Goal: Task Accomplishment & Management: Manage account settings

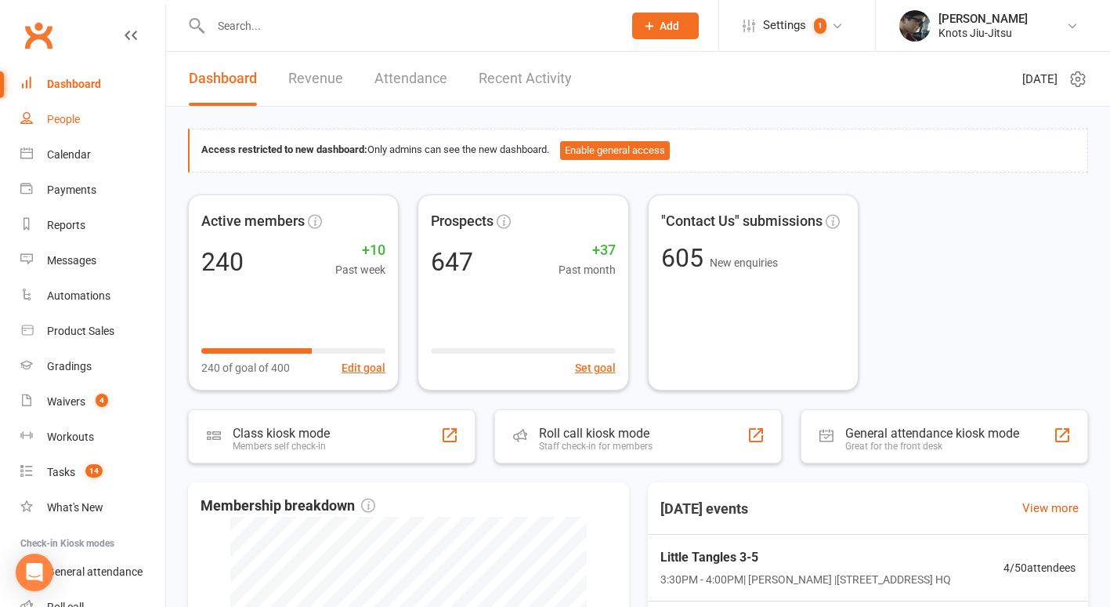
click at [78, 124] on div "People" at bounding box center [63, 119] width 33 height 13
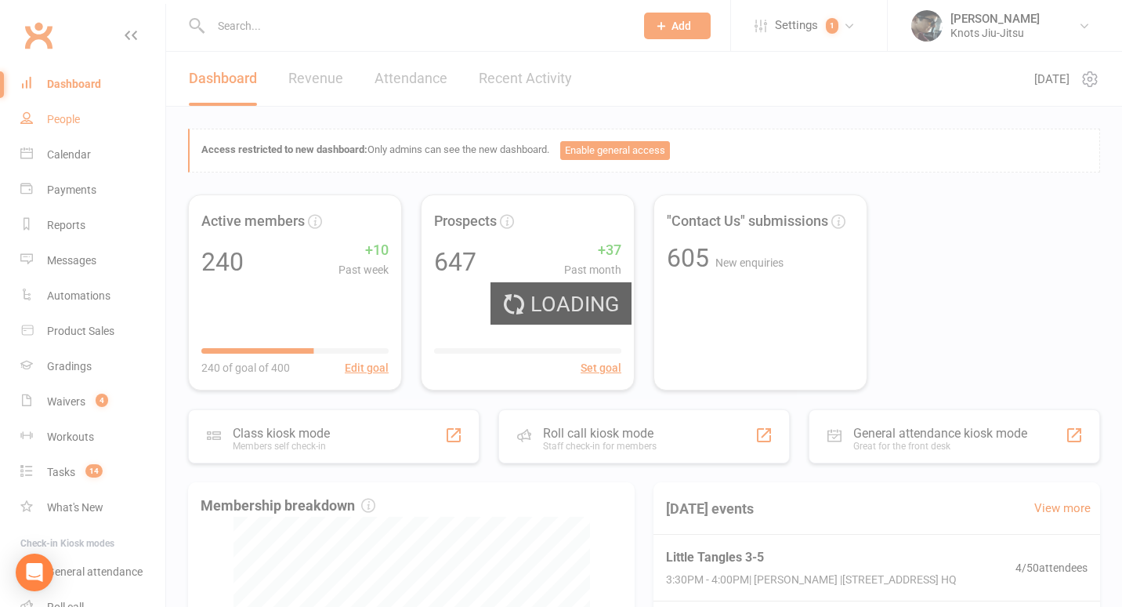
select select "100"
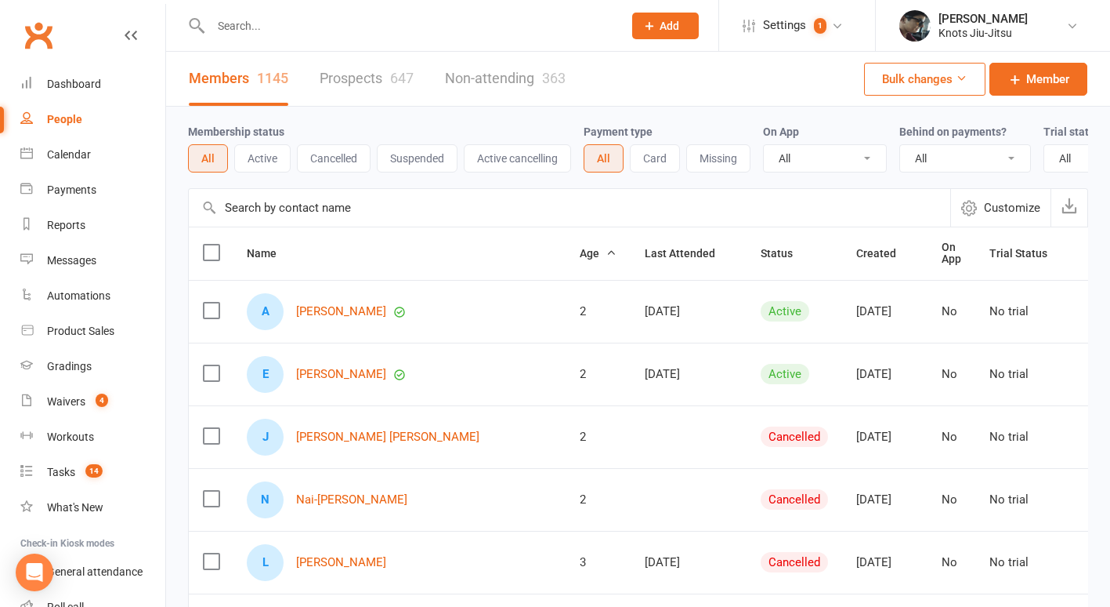
click at [400, 74] on div "647" at bounding box center [402, 78] width 24 height 16
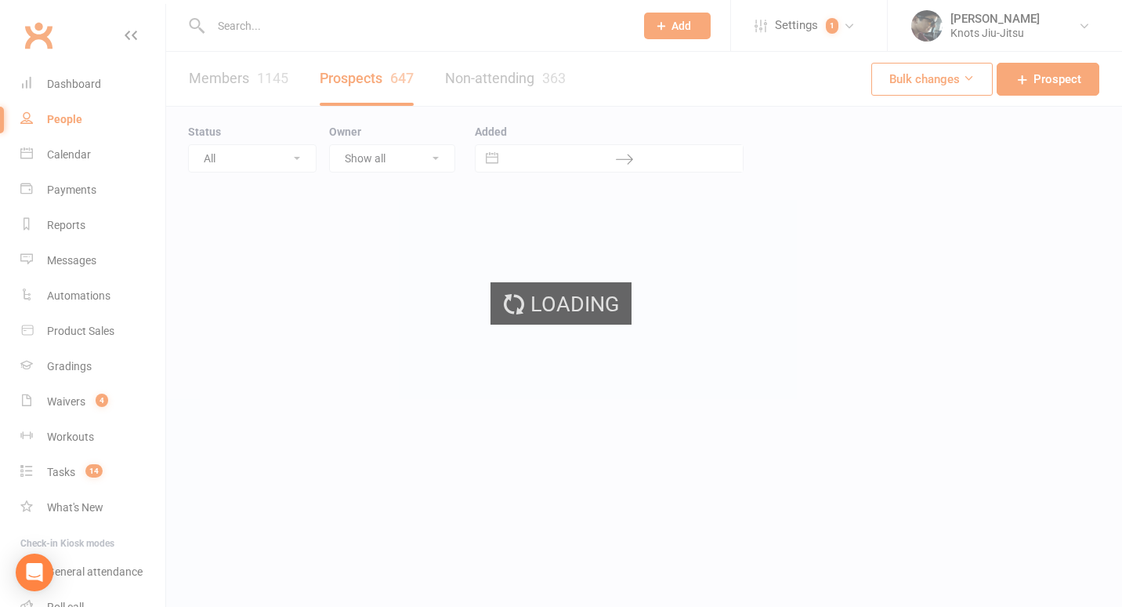
select select "100"
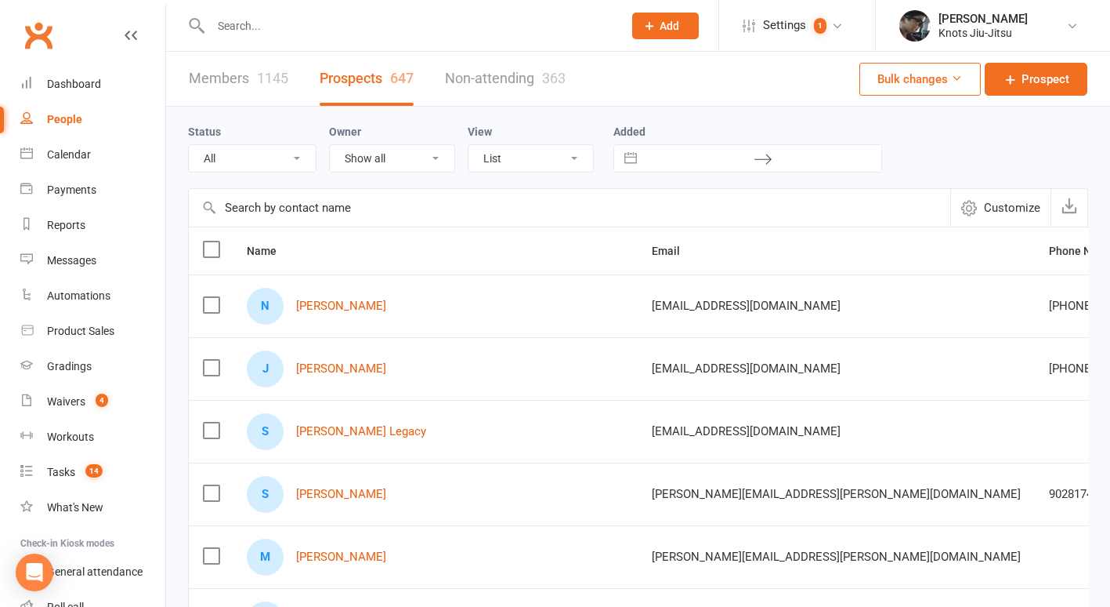
click at [267, 28] on input "text" at bounding box center [409, 26] width 406 height 22
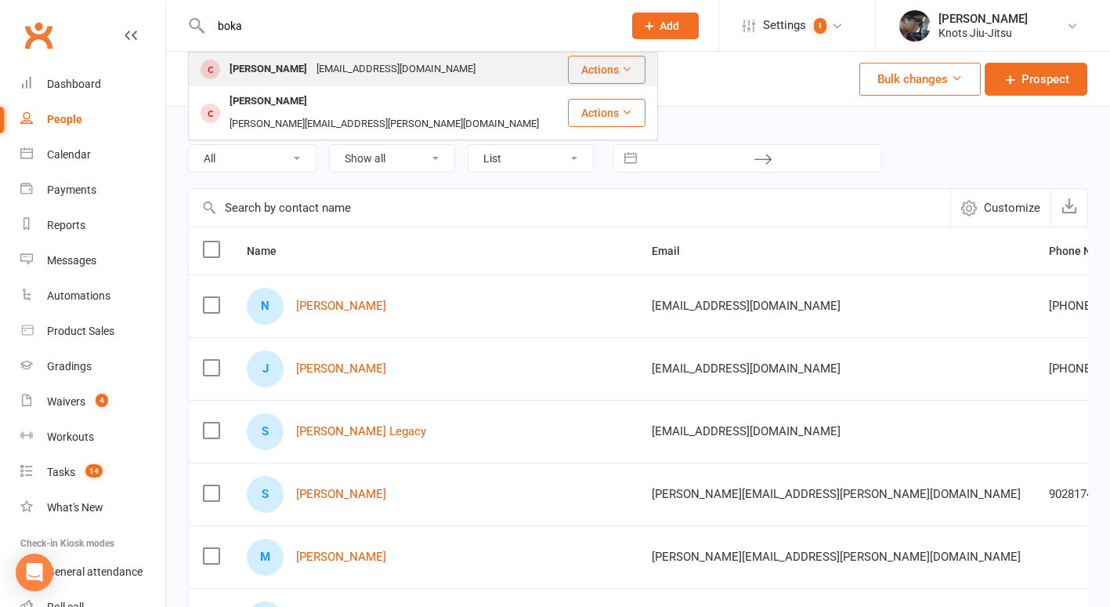
type input "boka"
click at [255, 71] on div "[PERSON_NAME]" at bounding box center [268, 69] width 87 height 23
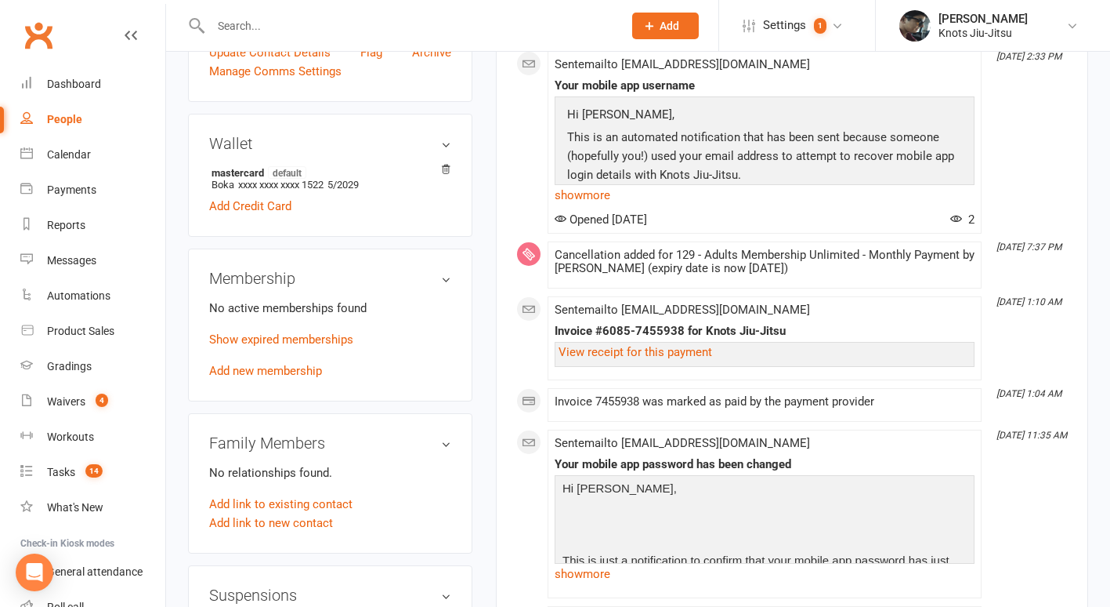
scroll to position [503, 0]
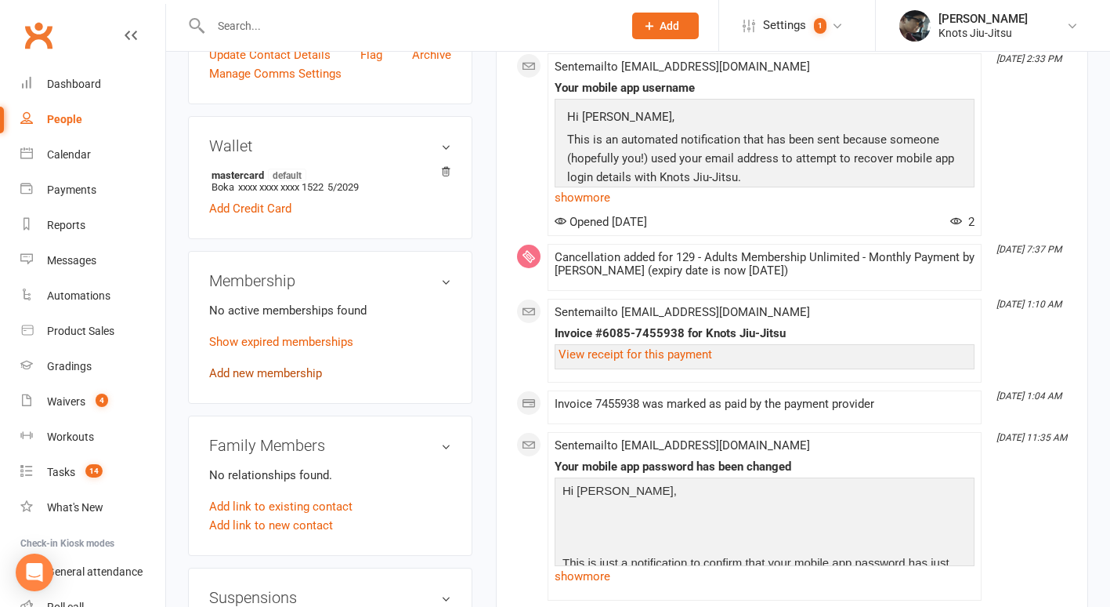
click at [304, 379] on link "Add new membership" at bounding box center [265, 373] width 113 height 14
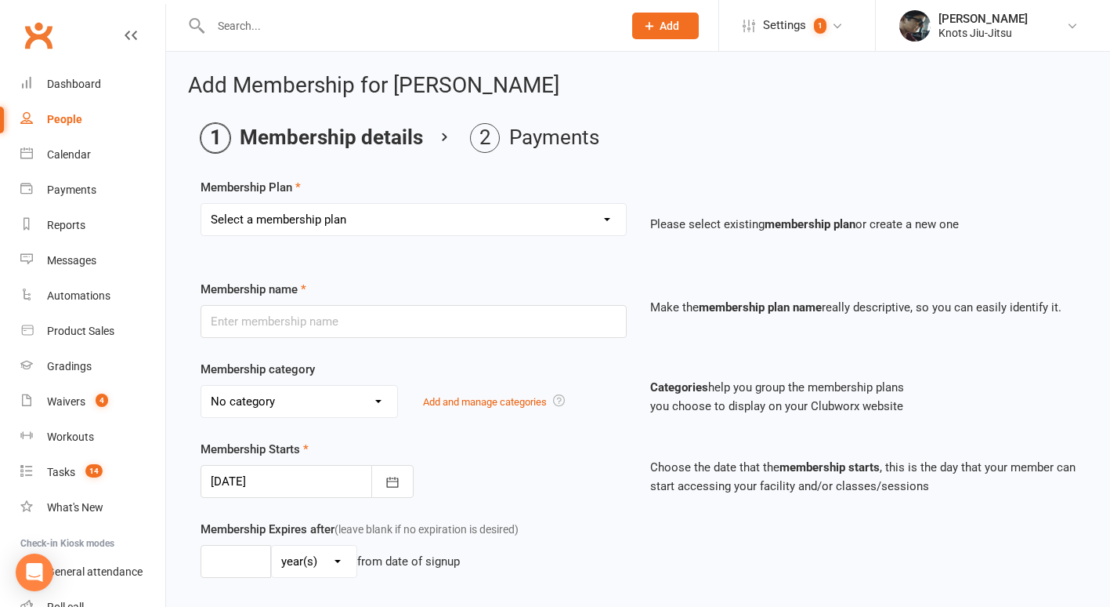
click at [340, 217] on select "Select a membership plan Create new Membership Plan 129 - Adults Membership Unl…" at bounding box center [413, 219] width 425 height 31
select select "61"
click at [201, 204] on select "Select a membership plan Create new Membership Plan 129 - Adults Membership Unl…" at bounding box center [413, 219] width 425 height 31
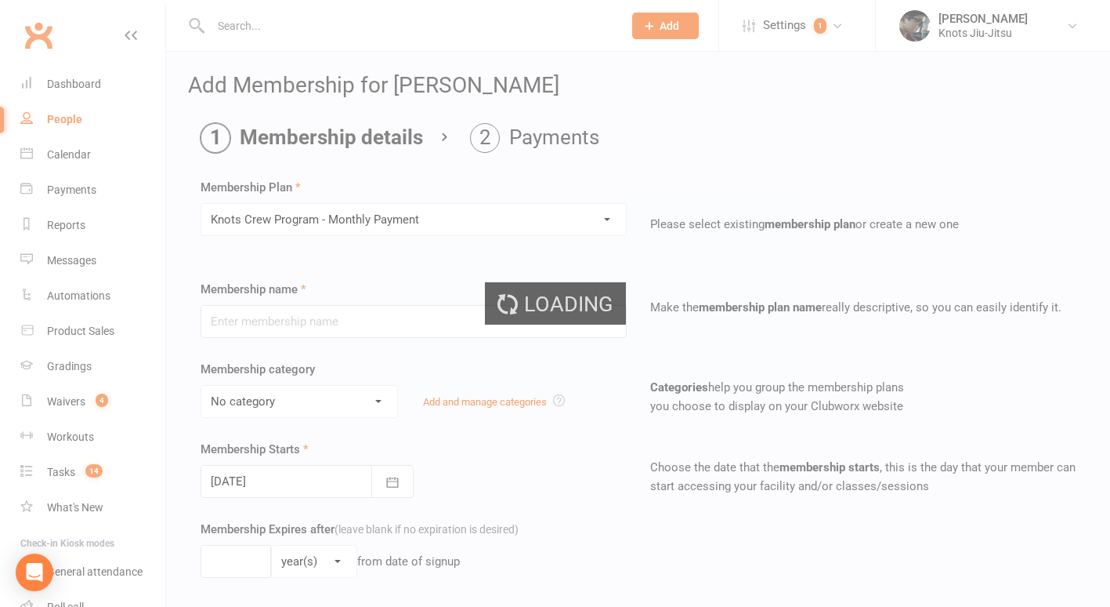
type input "Knots Crew Program - Monthly Payment"
select select "12"
type input "0"
select select "0"
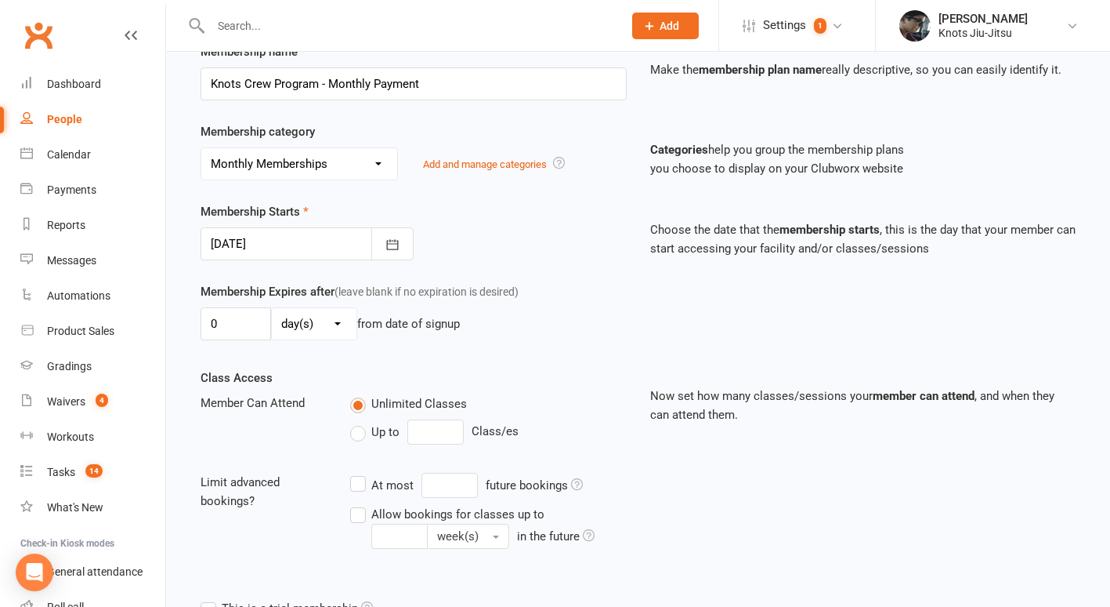
scroll to position [420, 0]
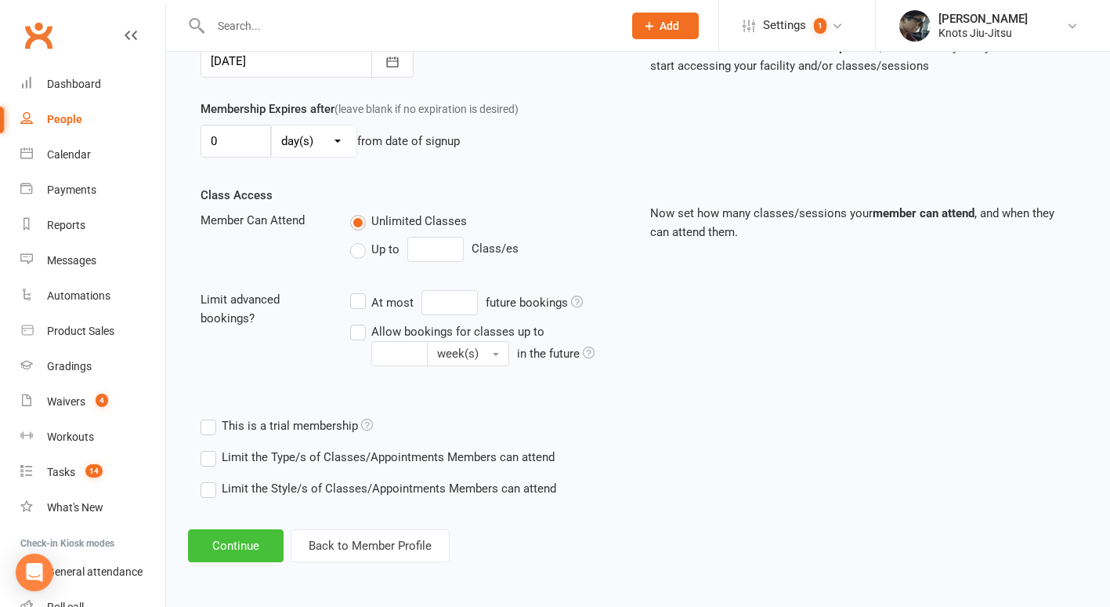
click at [244, 544] on button "Continue" at bounding box center [236, 545] width 96 height 33
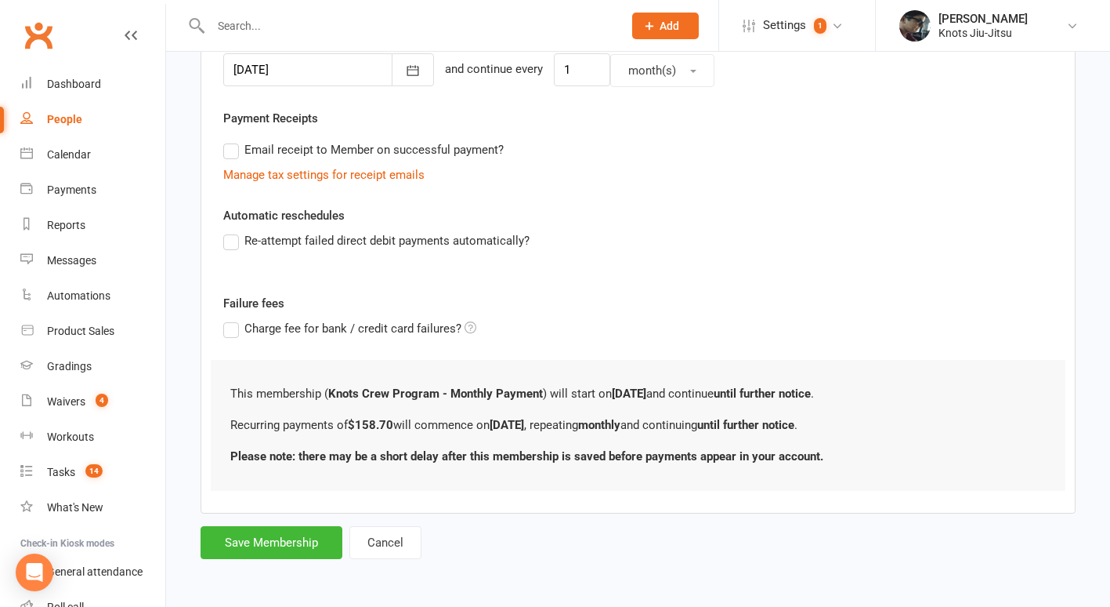
scroll to position [0, 0]
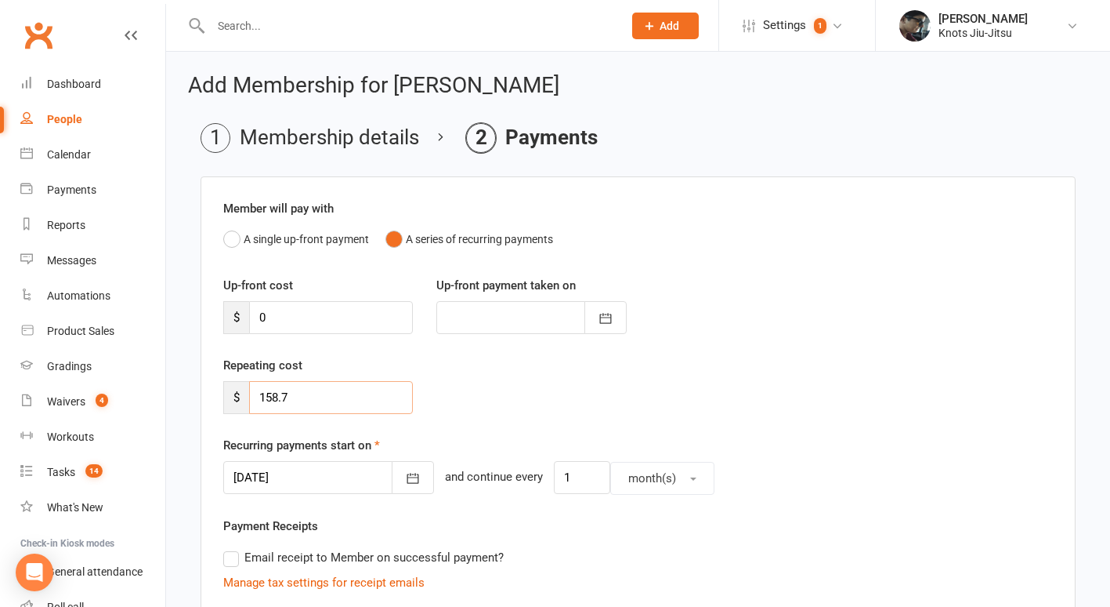
drag, startPoint x: 318, startPoint y: 386, endPoint x: 190, endPoint y: 393, distance: 127.9
click at [190, 393] on main "Membership details Payments Member will pay with A single up-front payment A se…" at bounding box center [638, 544] width 900 height 843
drag, startPoint x: 308, startPoint y: 397, endPoint x: 192, endPoint y: 406, distance: 116.3
click at [192, 406] on main "Membership details Payments Member will pay with A single up-front payment A se…" at bounding box center [638, 544] width 900 height 843
type input "79.35"
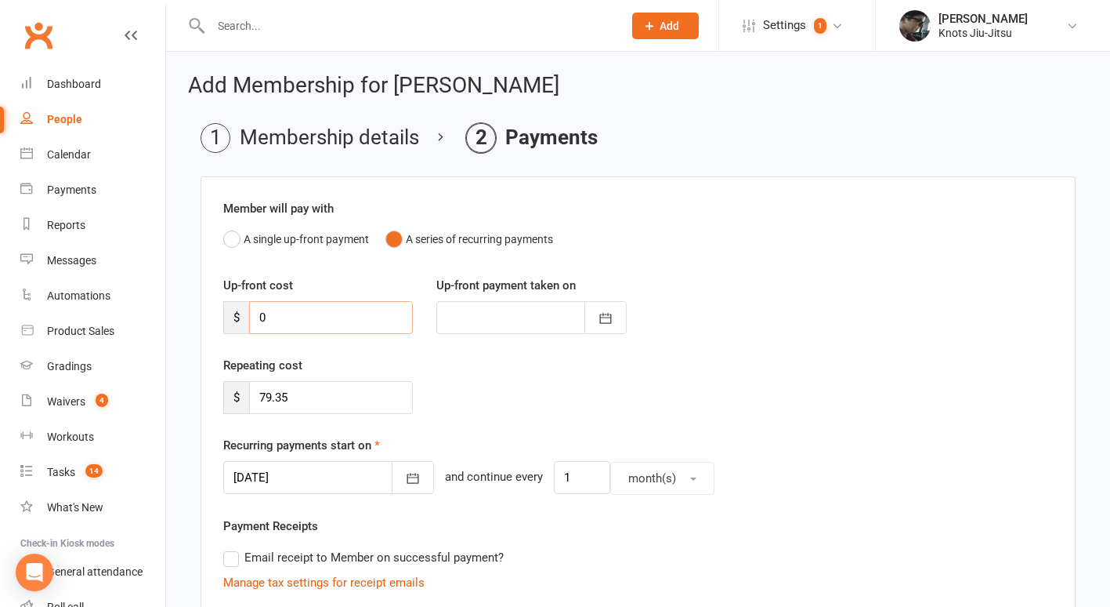
drag, startPoint x: 278, startPoint y: 310, endPoint x: 269, endPoint y: 312, distance: 9.5
click at [269, 312] on input "0" at bounding box center [331, 317] width 164 height 33
paste input "79.35"
type input "79.35"
type input "[DATE]"
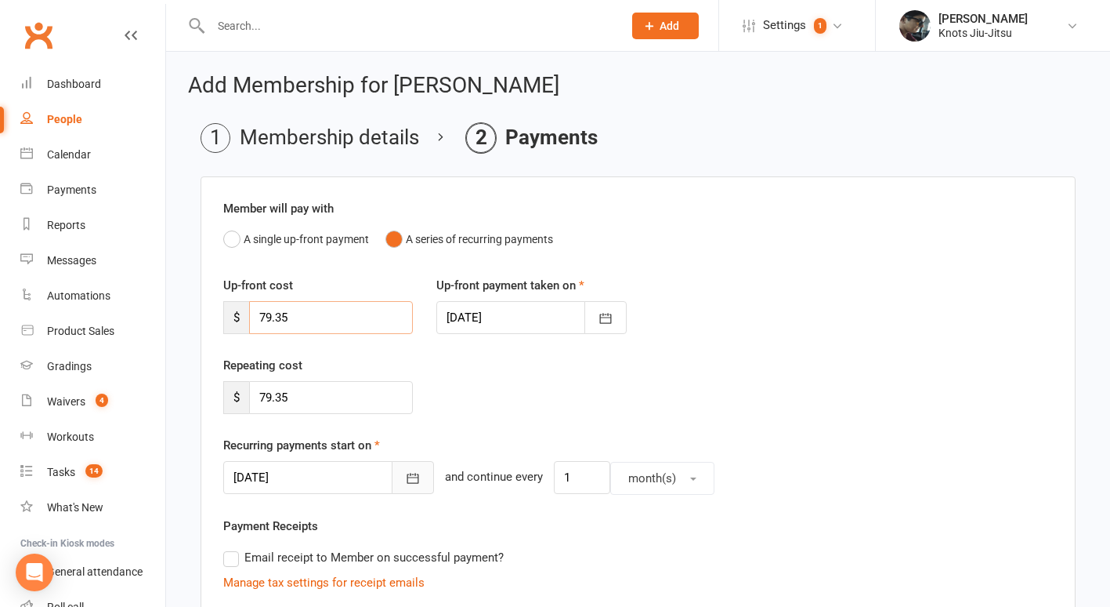
type input "79.35"
click at [407, 478] on icon "button" at bounding box center [413, 478] width 12 height 10
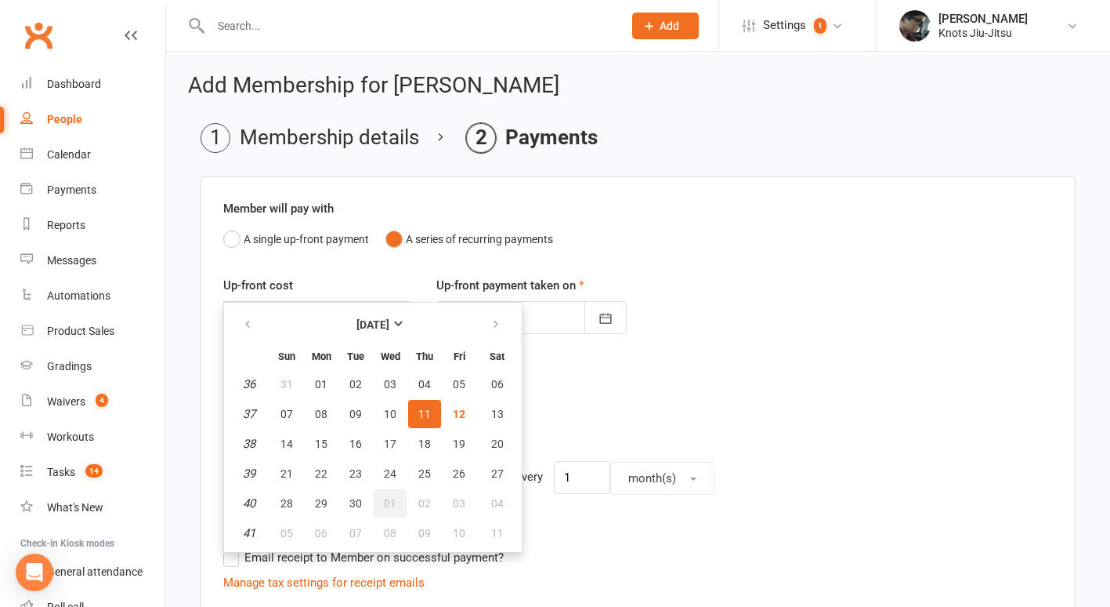
click at [386, 507] on span "01" at bounding box center [390, 503] width 13 height 13
type input "[DATE]"
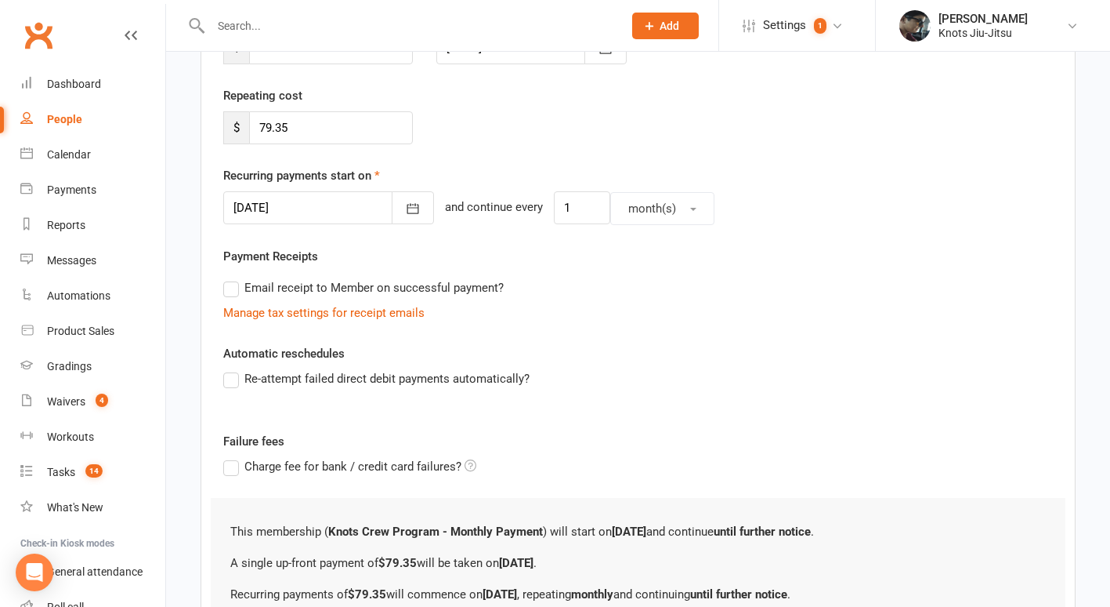
scroll to position [439, 0]
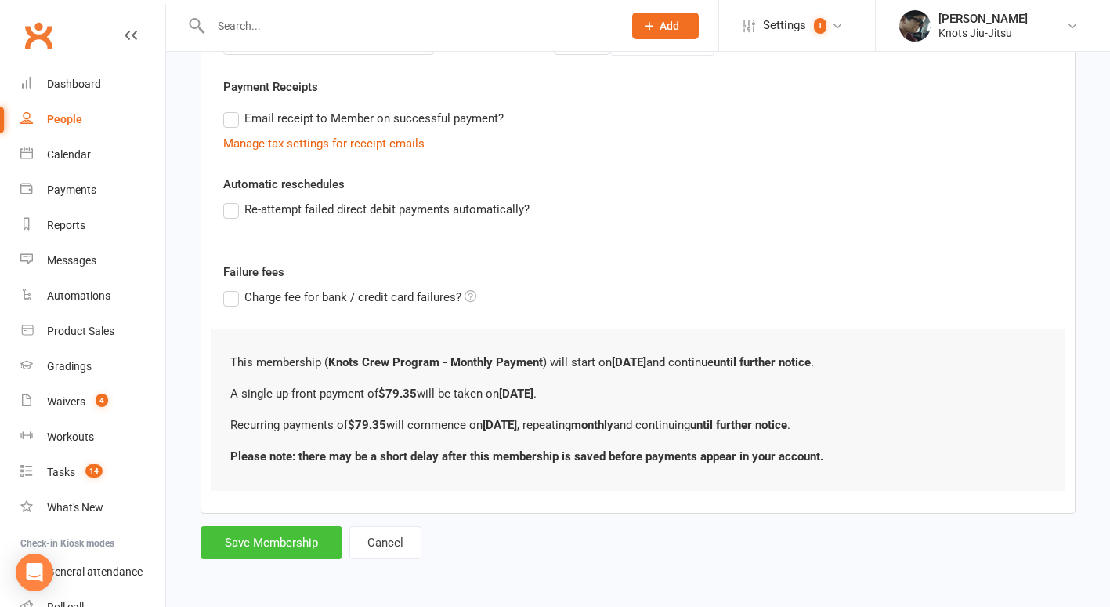
click at [317, 550] on button "Save Membership" at bounding box center [272, 542] width 142 height 33
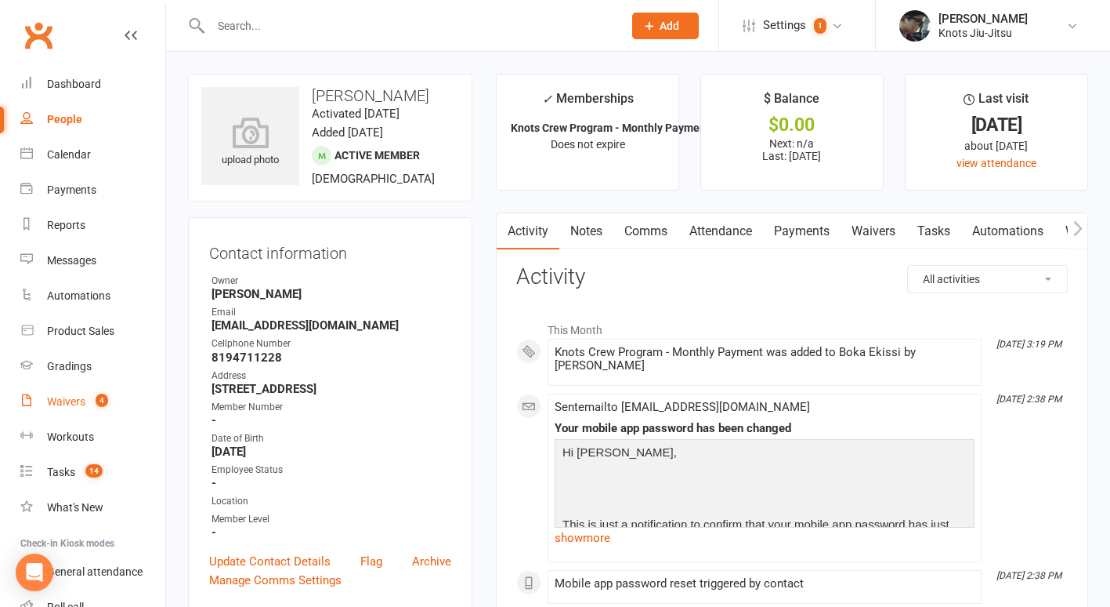
click at [66, 408] on link "Waivers 4" at bounding box center [92, 401] width 145 height 35
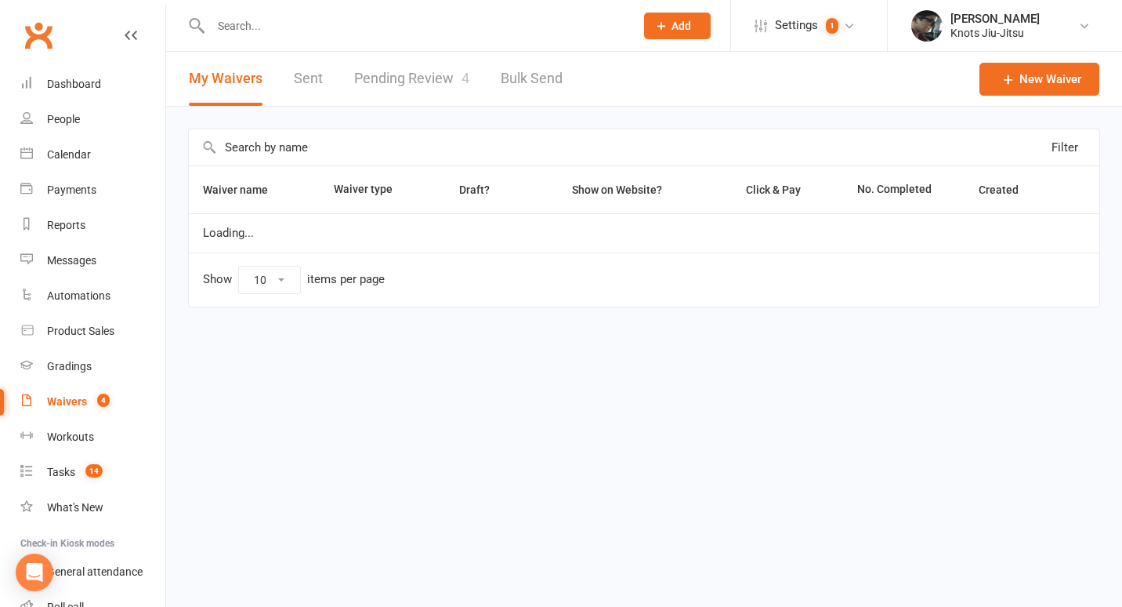
select select "100"
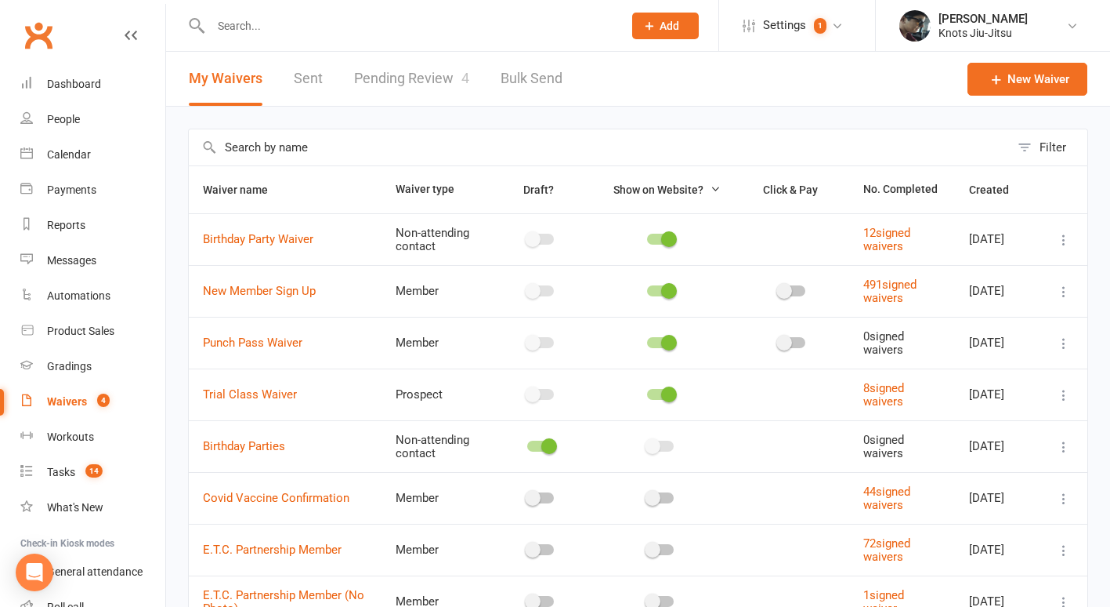
click at [408, 79] on link "Pending Review 4" at bounding box center [411, 79] width 115 height 54
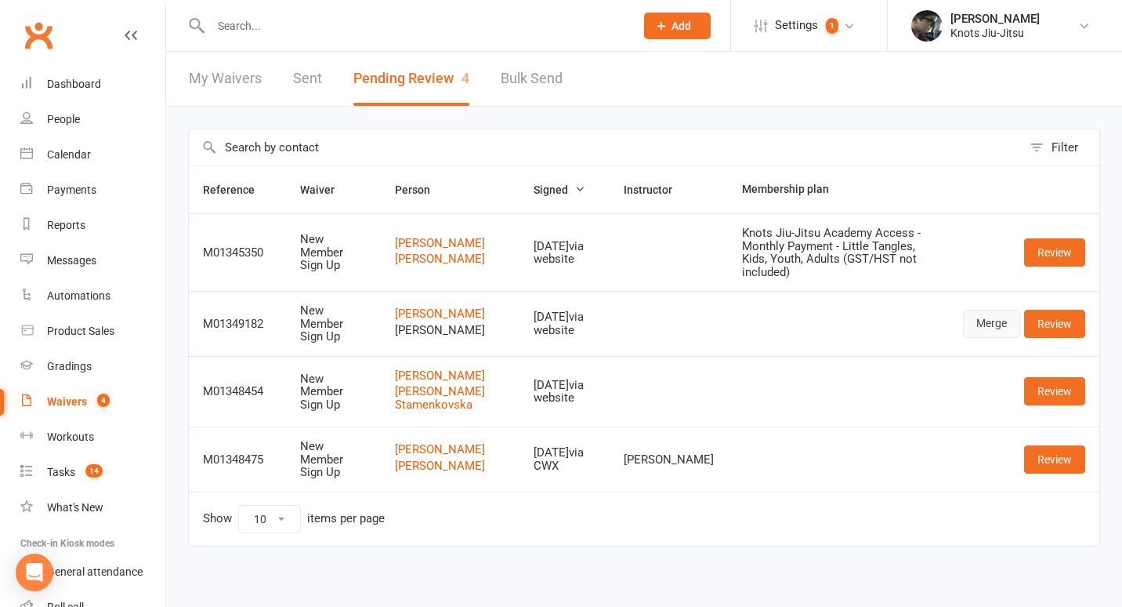
click at [1003, 317] on link "Merge" at bounding box center [991, 324] width 57 height 28
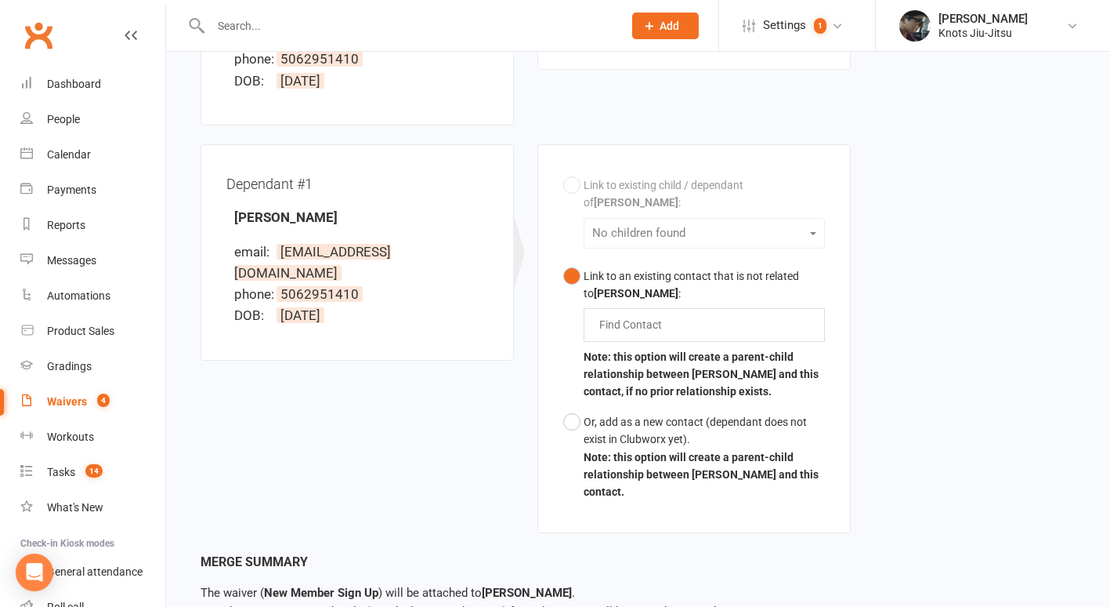
scroll to position [391, 0]
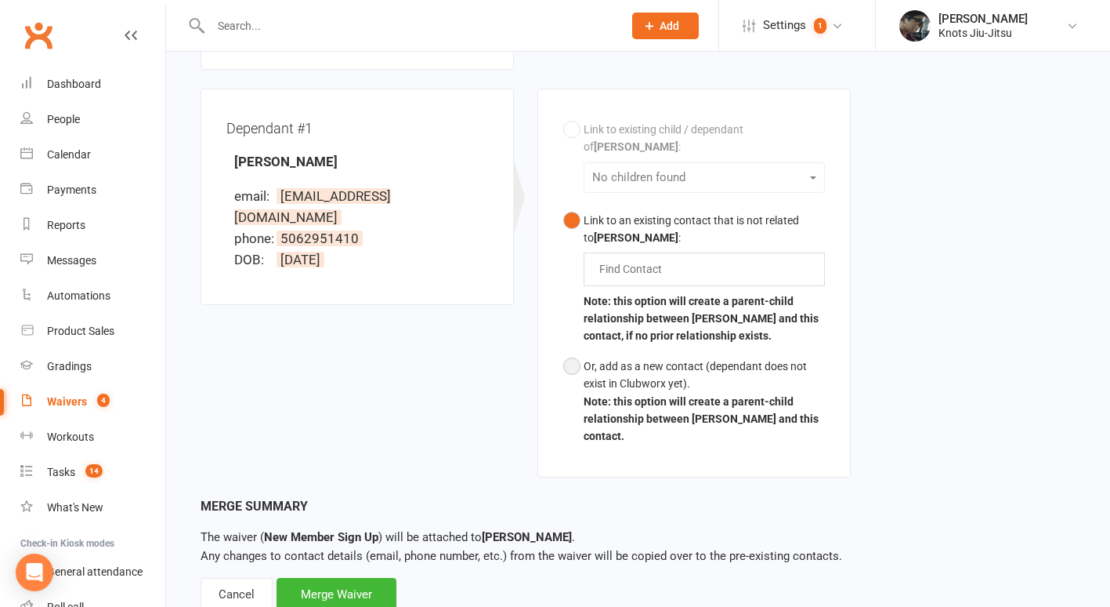
click at [564, 351] on button "Or, add as a new contact (dependant does not exist in Clubworx yet). Note: this…" at bounding box center [694, 401] width 262 height 100
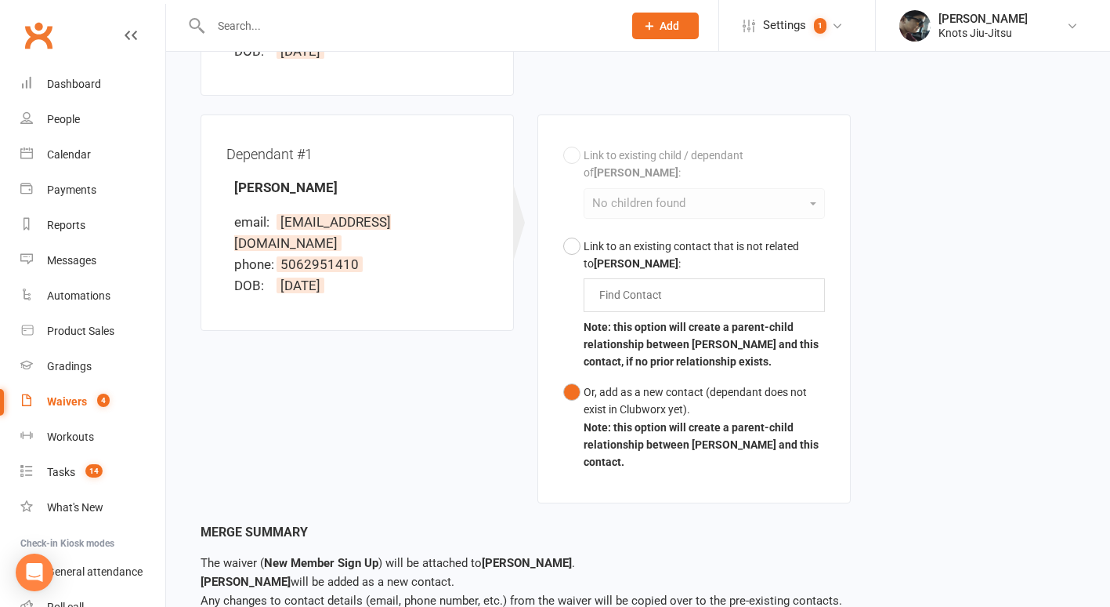
scroll to position [440, 0]
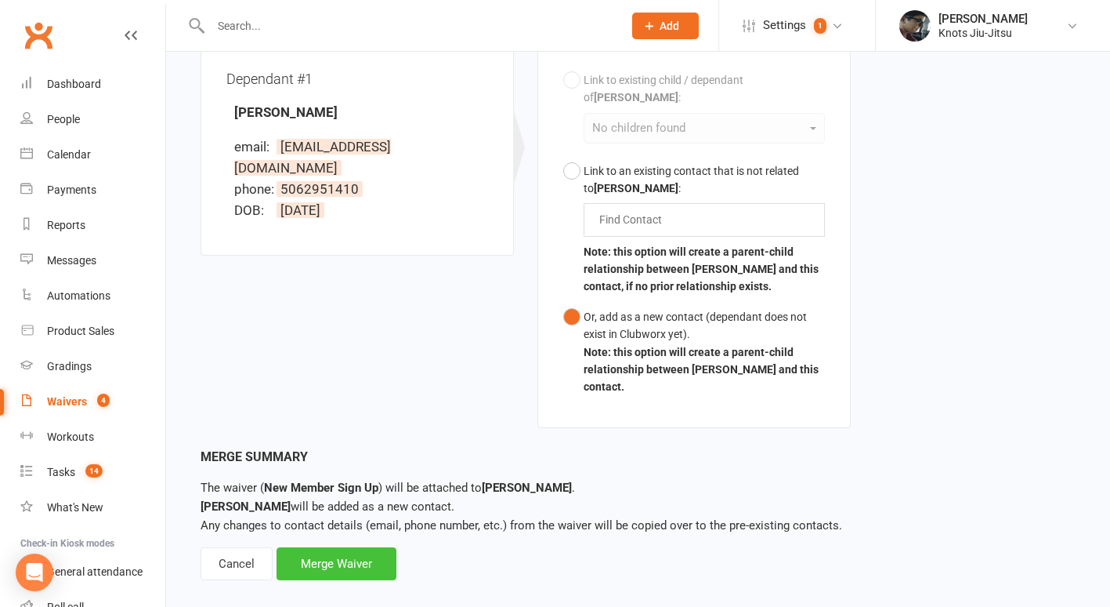
click at [343, 549] on div "Merge Waiver" at bounding box center [337, 563] width 120 height 33
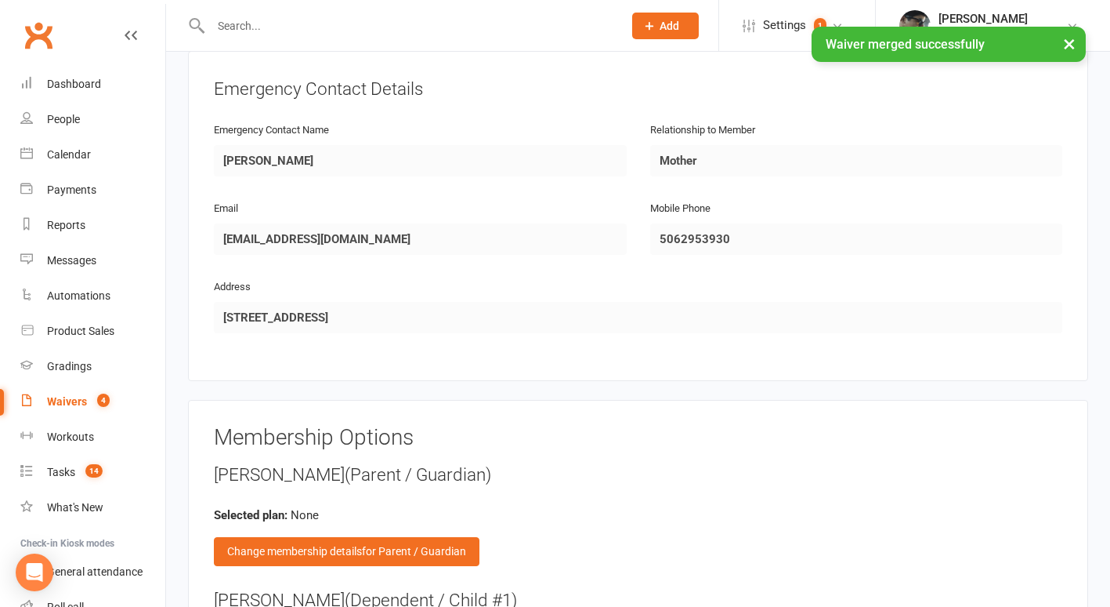
scroll to position [1589, 0]
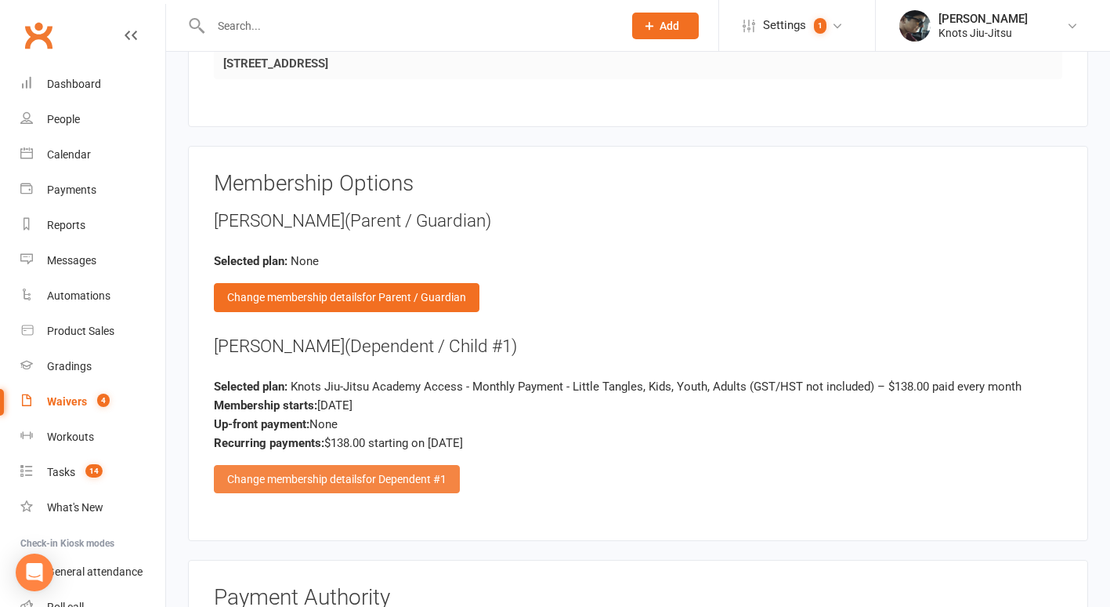
click at [345, 465] on div "Change membership details for Dependent #1" at bounding box center [337, 479] width 246 height 28
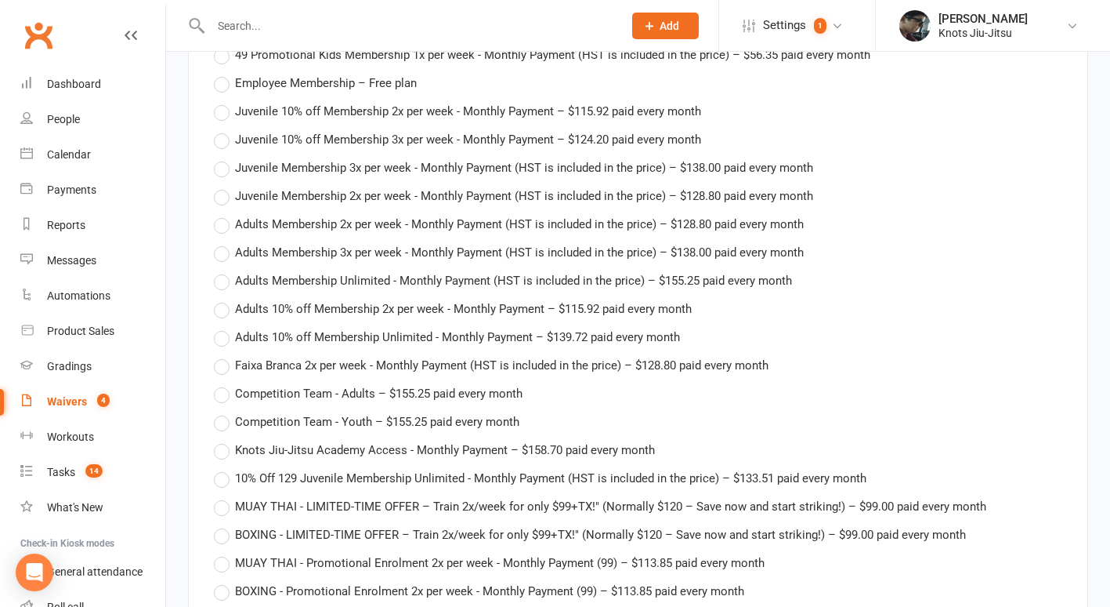
scroll to position [2731, 0]
click at [221, 440] on label "Knots Jiu-Jitsu Academy Access - Monthly Payment – $158.70 paid every month" at bounding box center [434, 449] width 441 height 19
click at [221, 440] on input "Knots Jiu-Jitsu Academy Access - Monthly Payment – $158.70 paid every month" at bounding box center [219, 440] width 10 height 0
type input "Knots Jiu-Jitsu Academy Access - Monthly Payment"
type input "158.7"
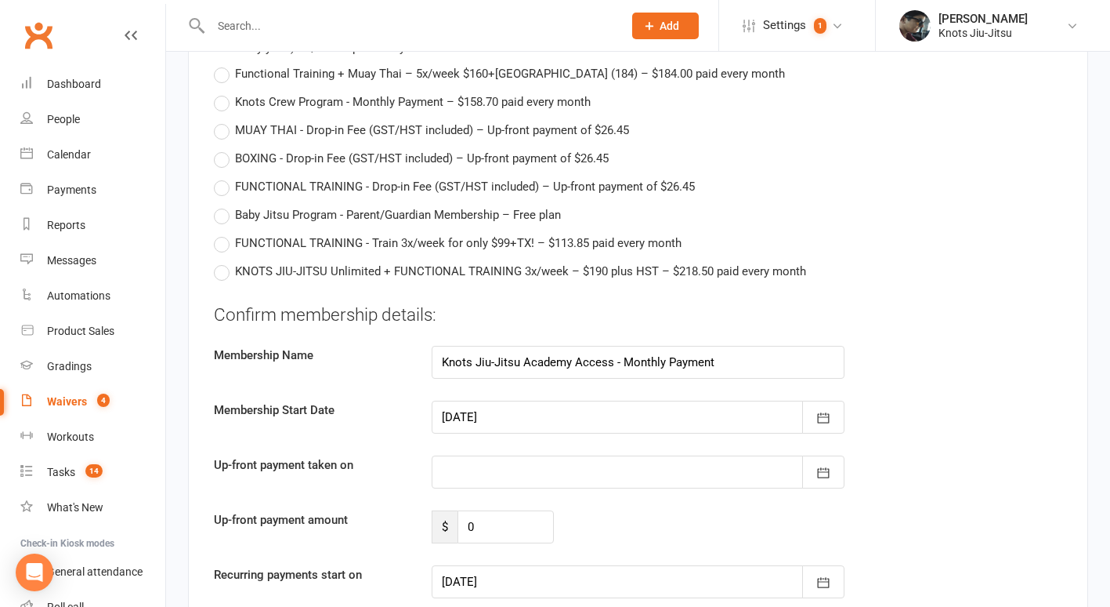
scroll to position [3605, 0]
click at [832, 400] on button "button" at bounding box center [823, 416] width 42 height 33
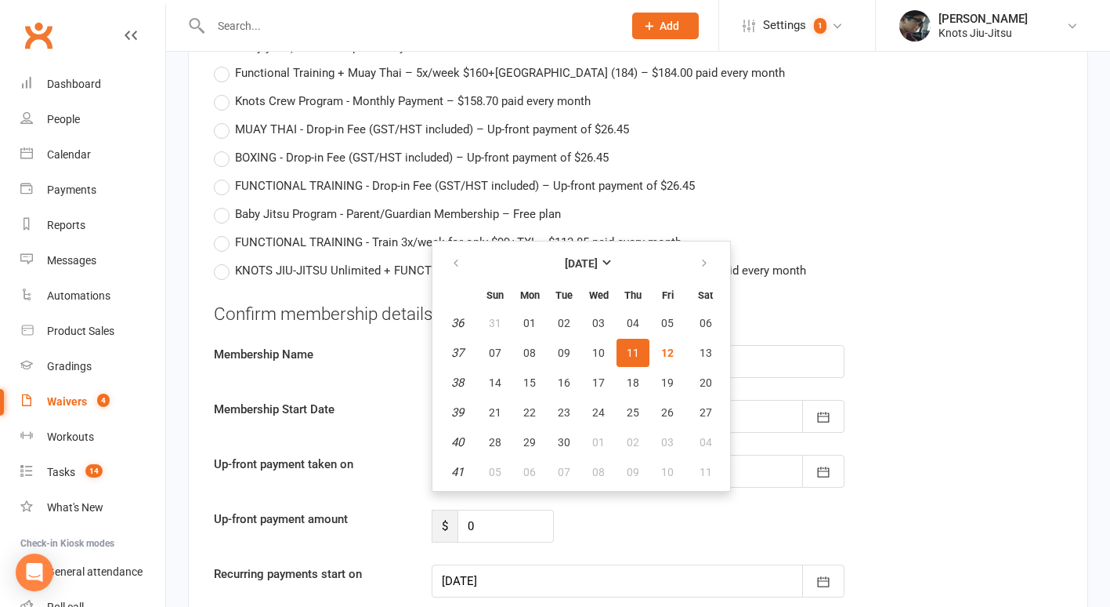
click at [621, 339] on button "11" at bounding box center [633, 353] width 33 height 28
type input "[DATE]"
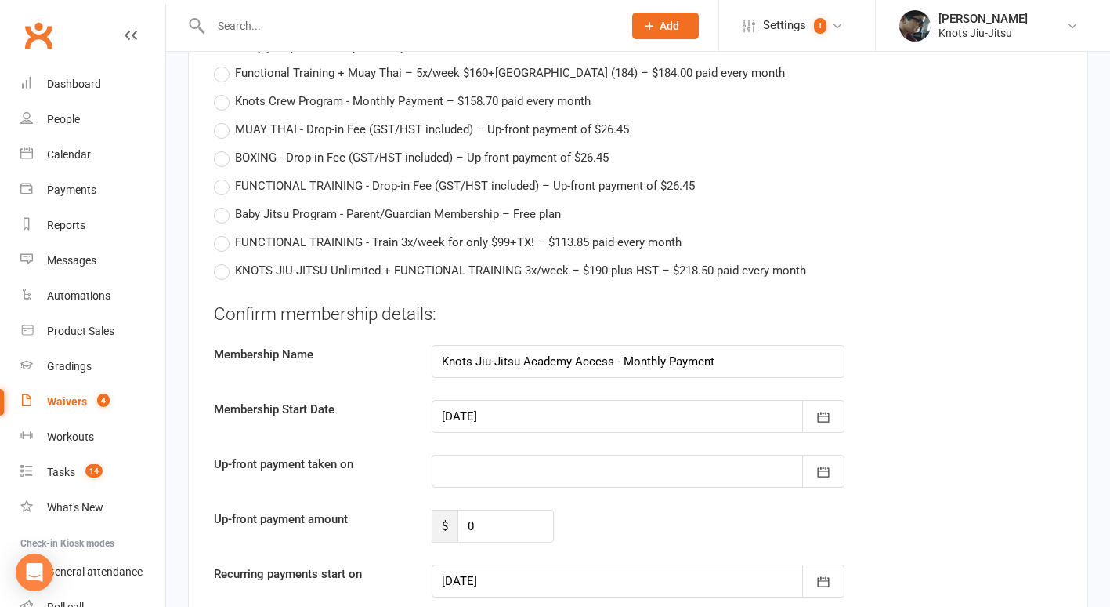
type input "[DATE]"
click at [834, 454] on button "button" at bounding box center [823, 470] width 42 height 33
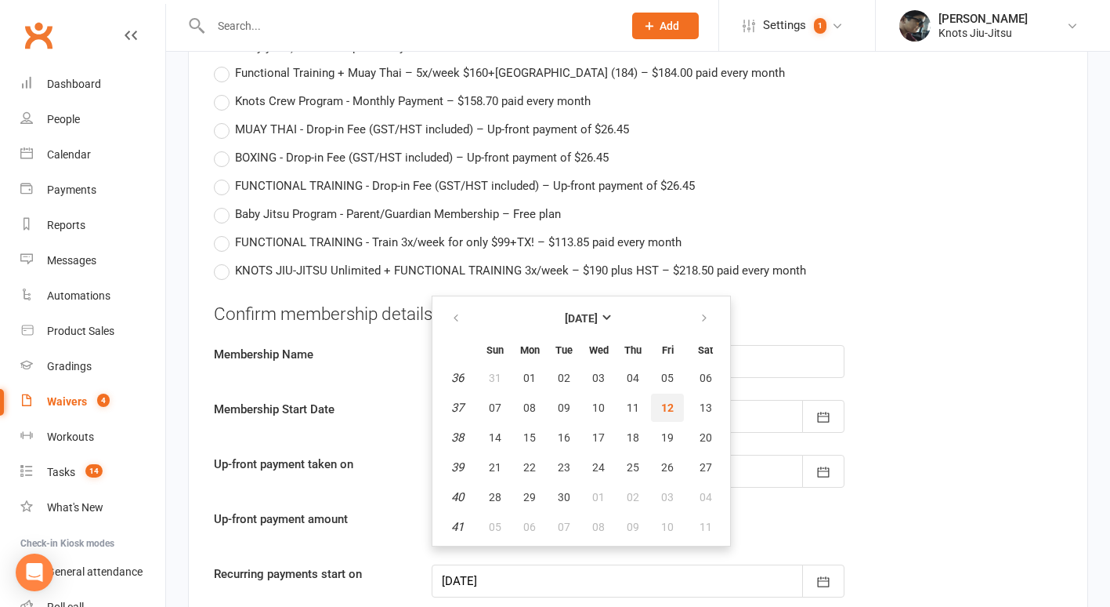
click at [671, 401] on span "12" at bounding box center [667, 407] width 13 height 13
type input "[DATE]"
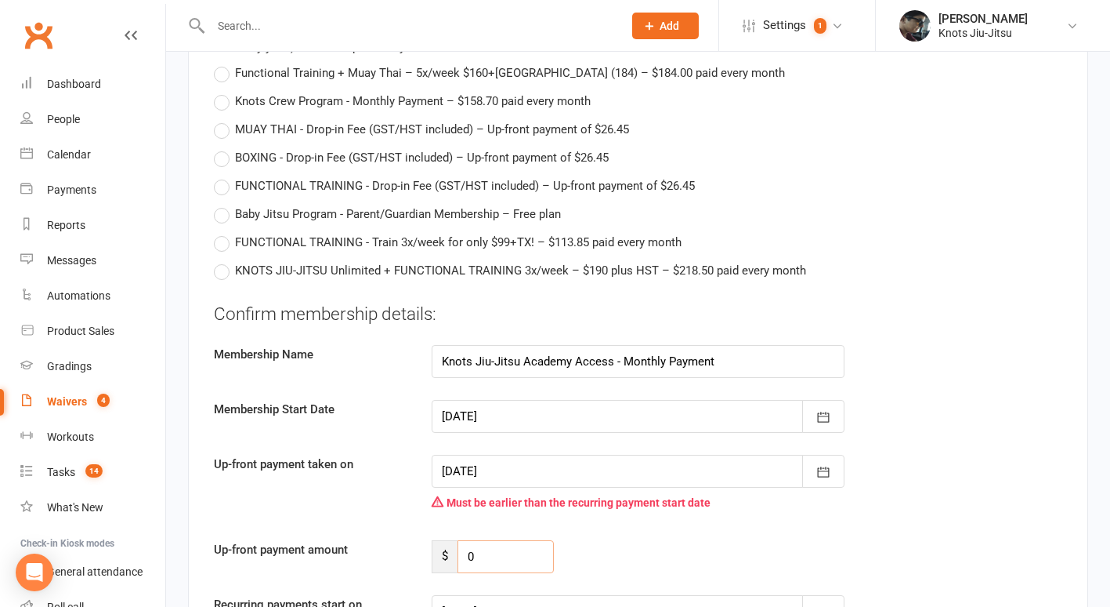
drag, startPoint x: 486, startPoint y: 541, endPoint x: 436, endPoint y: 545, distance: 49.5
click at [436, 545] on div "$ 0" at bounding box center [493, 556] width 122 height 33
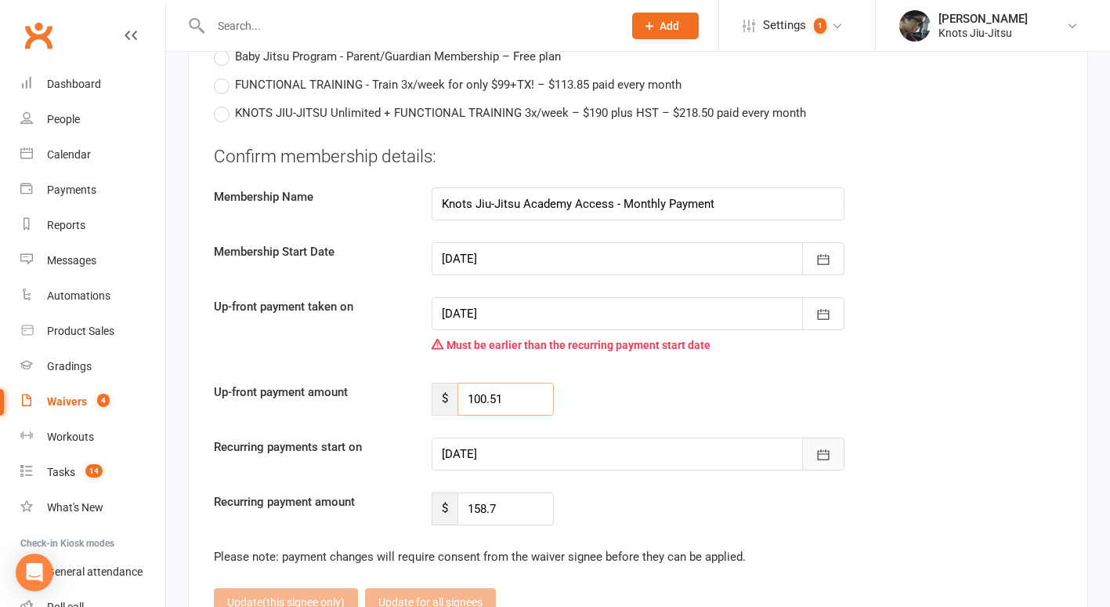
type input "100.51"
click at [831, 447] on icon "button" at bounding box center [824, 455] width 16 height 16
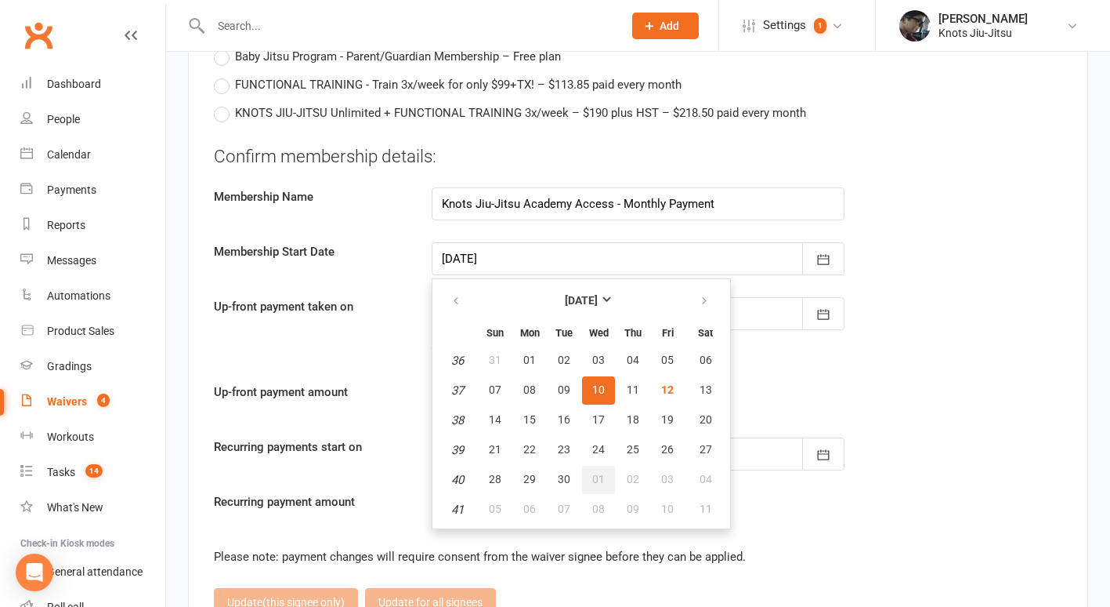
click at [602, 473] on span "01" at bounding box center [598, 479] width 13 height 13
type input "[DATE]"
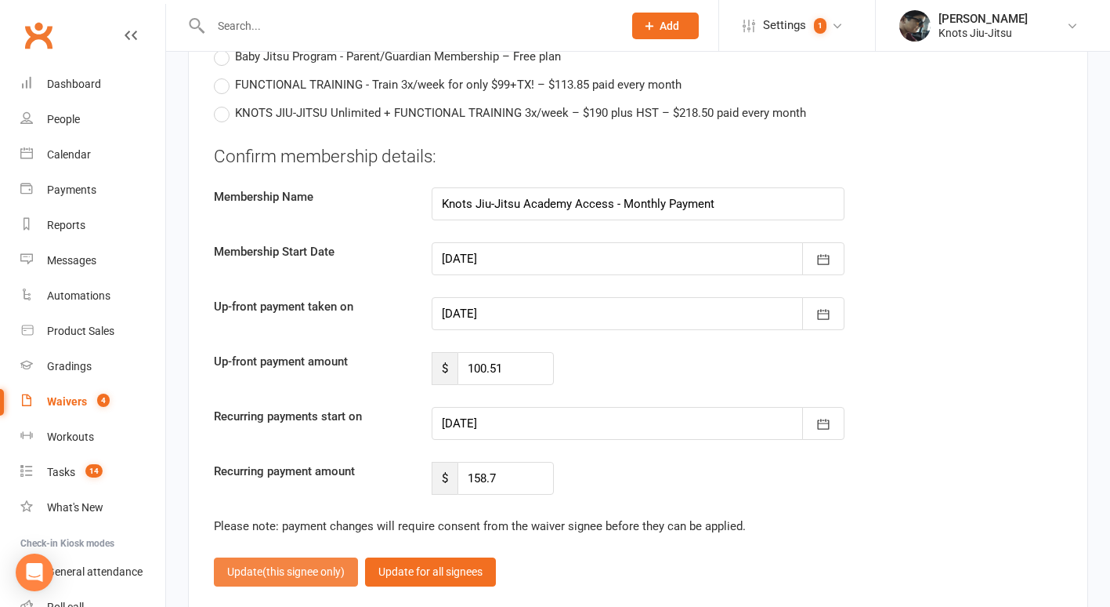
click at [324, 565] on span "(this signee only)" at bounding box center [304, 571] width 82 height 13
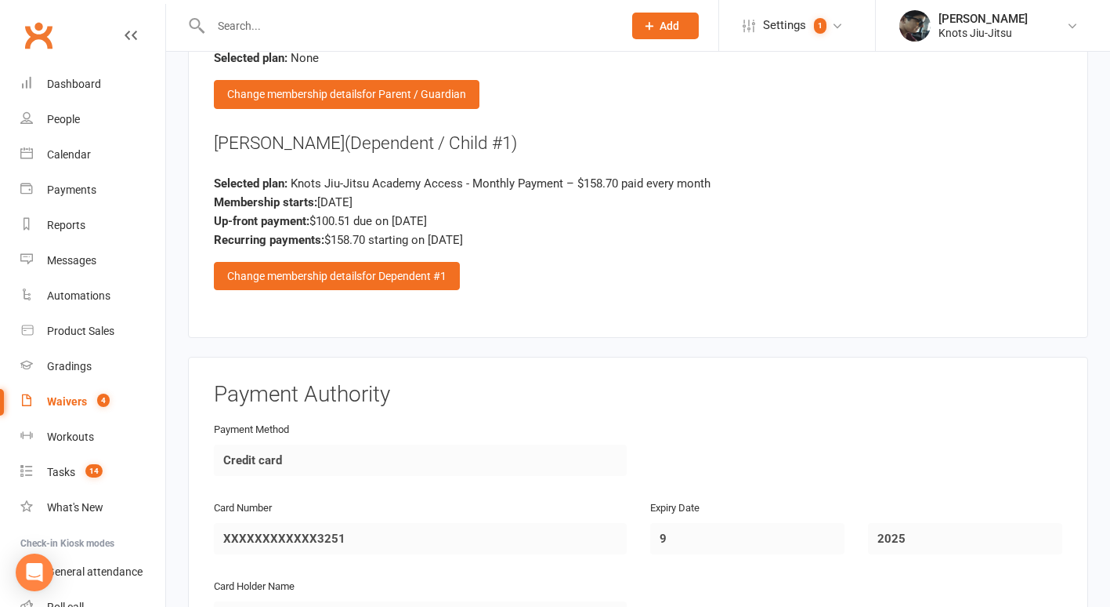
scroll to position [2155, 0]
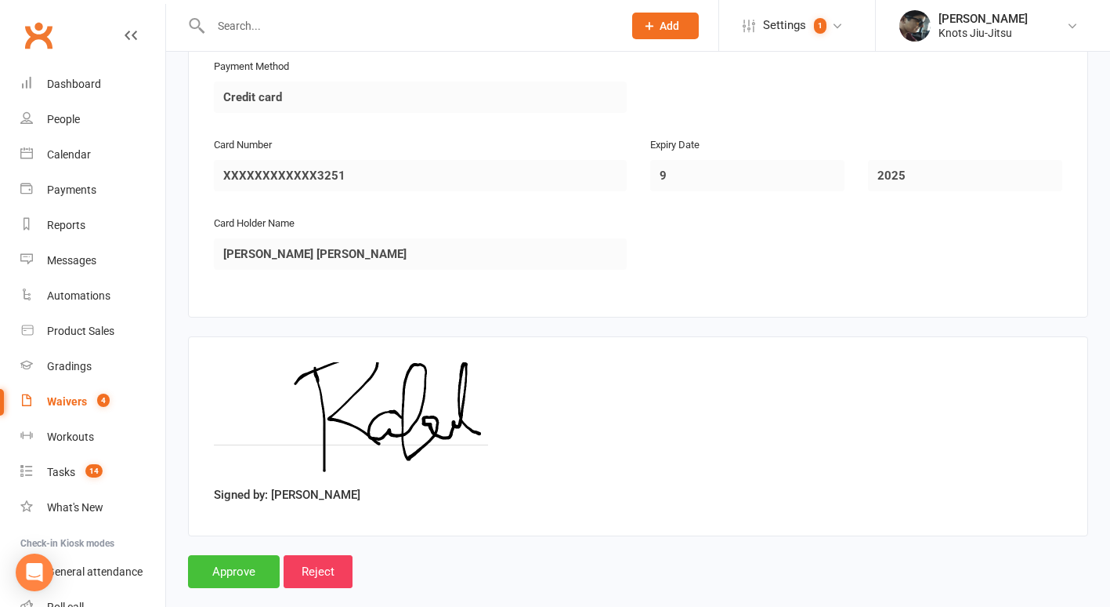
click at [241, 555] on input "Approve" at bounding box center [234, 571] width 92 height 33
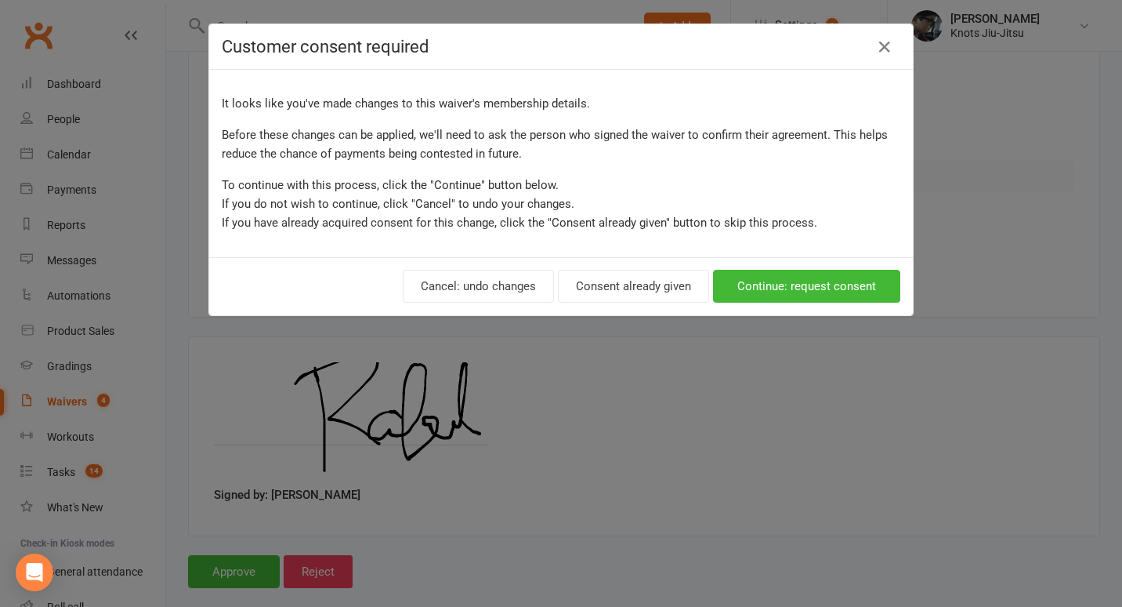
click at [631, 303] on div "Cancel: undo changes Consent already given Continue: request consent" at bounding box center [561, 286] width 704 height 58
click at [616, 295] on button "Consent already given" at bounding box center [633, 286] width 151 height 33
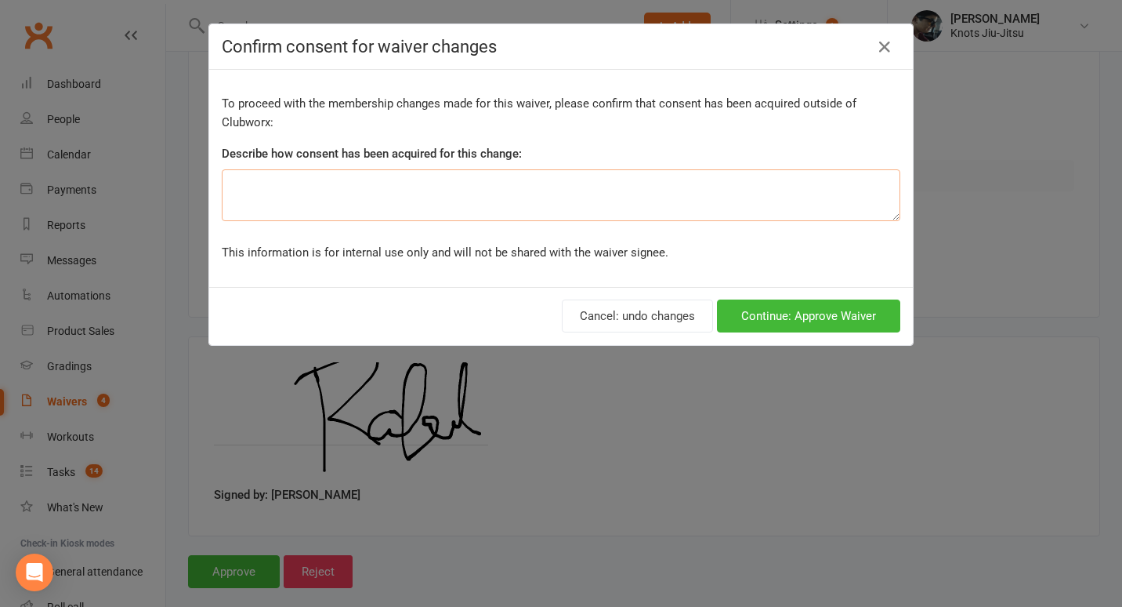
click at [424, 189] on textarea at bounding box center [561, 195] width 679 height 52
type textarea "Pro-rated"
click at [818, 317] on button "Continue: Approve Waiver" at bounding box center [808, 315] width 183 height 33
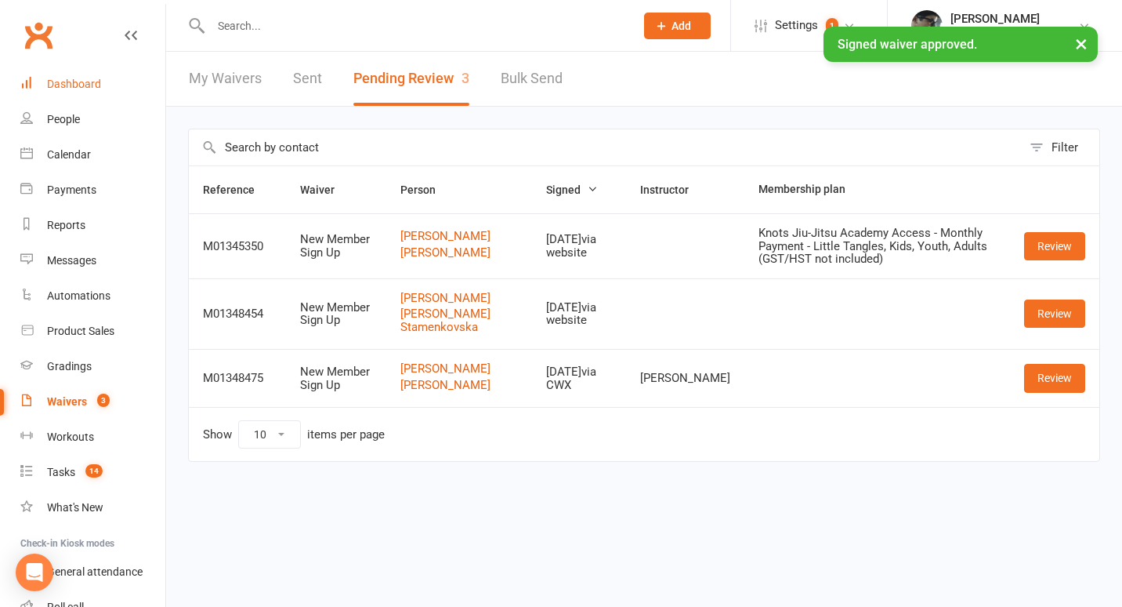
click at [89, 85] on div "Dashboard" at bounding box center [74, 84] width 54 height 13
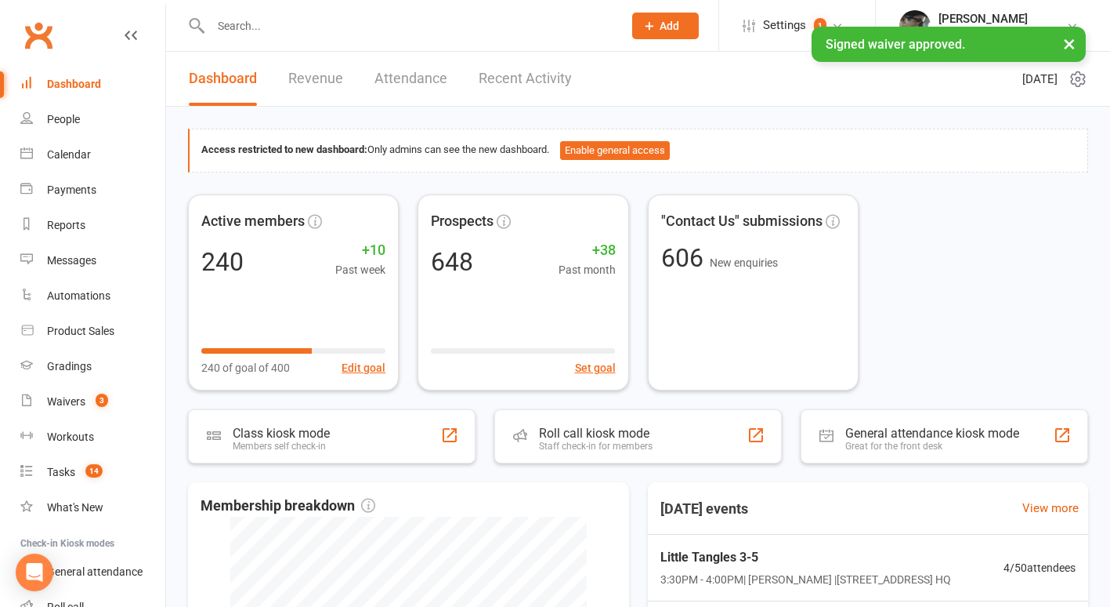
click at [526, 81] on link "Recent Activity" at bounding box center [525, 79] width 93 height 54
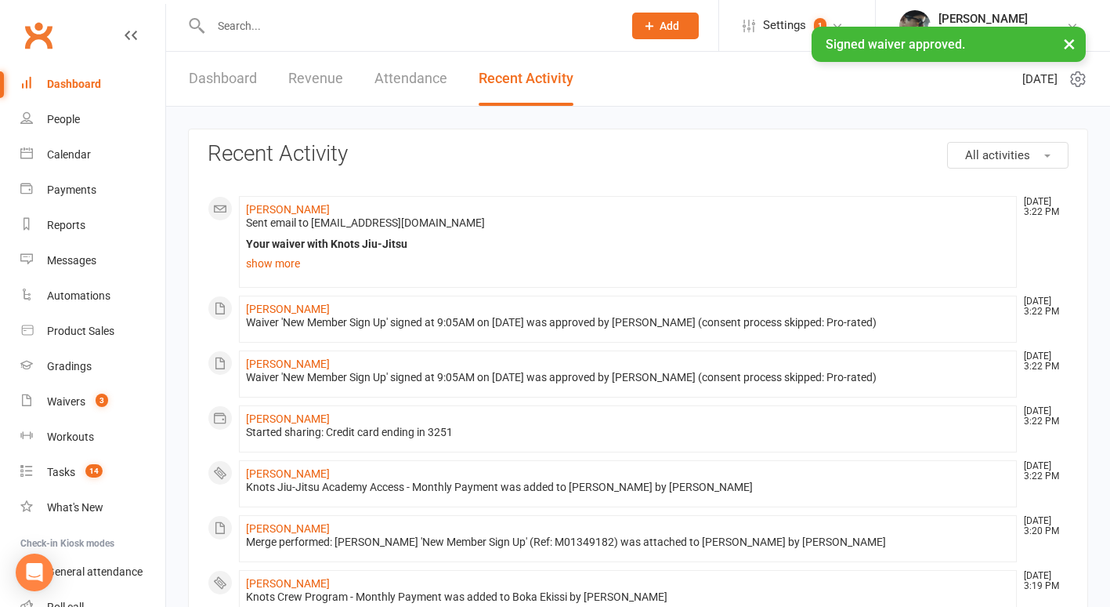
click at [296, 216] on span "Sent email to [EMAIL_ADDRESS][DOMAIN_NAME]" at bounding box center [365, 222] width 239 height 13
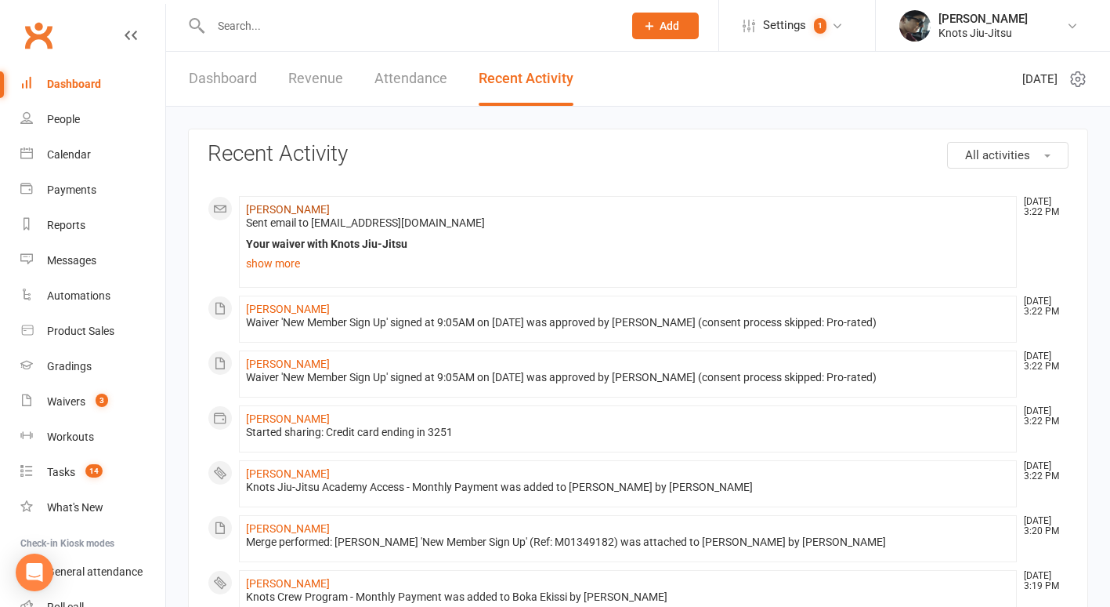
click at [290, 205] on link "[PERSON_NAME]" at bounding box center [288, 209] width 84 height 13
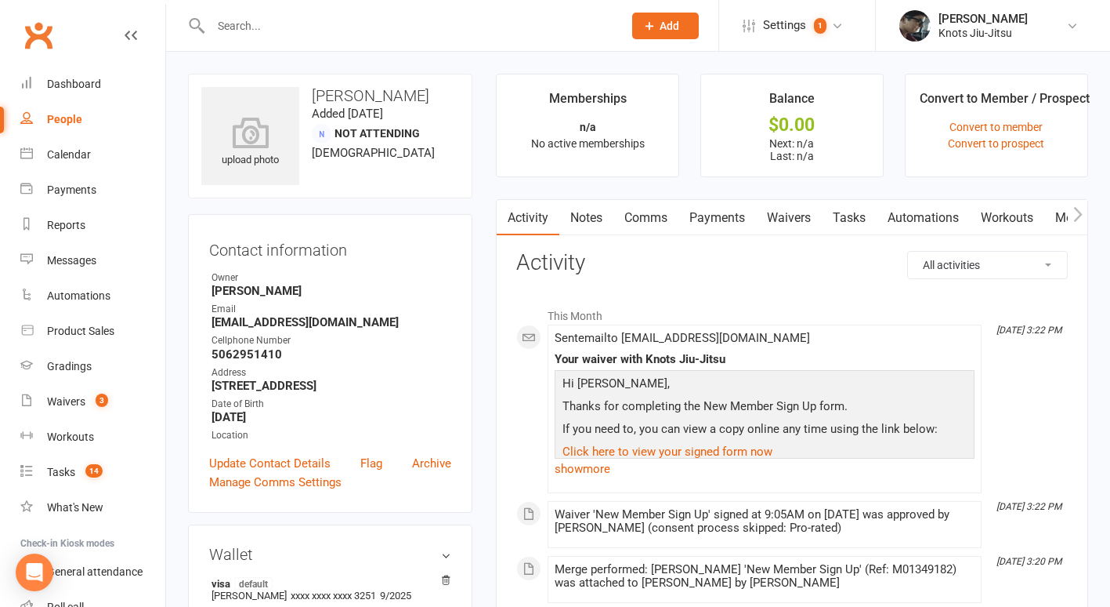
click at [657, 215] on link "Comms" at bounding box center [646, 218] width 65 height 36
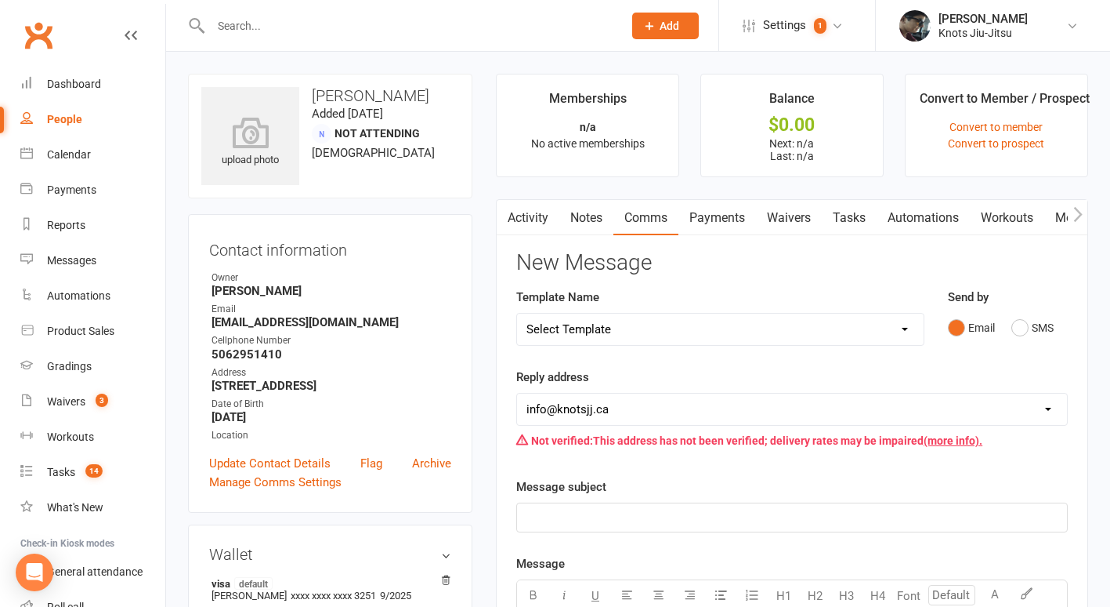
click at [656, 319] on select "Select Template [Email] Cancellation [Email] Failure of Payment [Email] Overdue…" at bounding box center [720, 328] width 407 height 31
select select "35"
click at [517, 313] on select "Select Template [Email] Cancellation [Email] Failure of Payment [Email] Overdue…" at bounding box center [720, 328] width 407 height 31
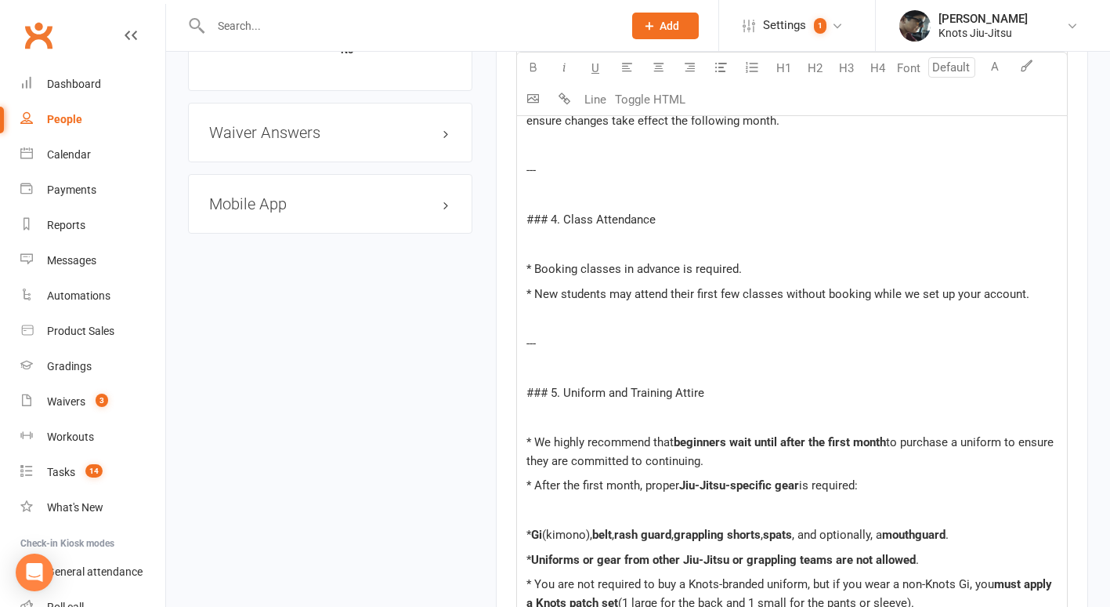
scroll to position [1131, 0]
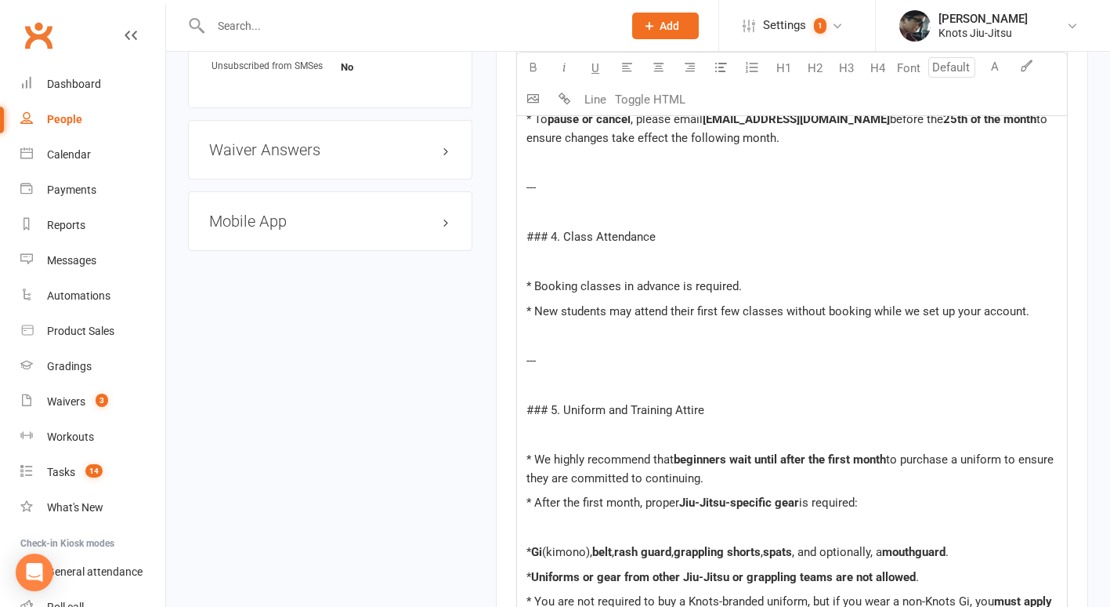
click at [290, 230] on h3 "Mobile App" at bounding box center [330, 220] width 242 height 17
click at [281, 252] on li "Enabled:" at bounding box center [330, 253] width 242 height 24
click at [279, 255] on div at bounding box center [268, 253] width 27 height 11
click at [255, 251] on input "checkbox" at bounding box center [255, 251] width 0 height 0
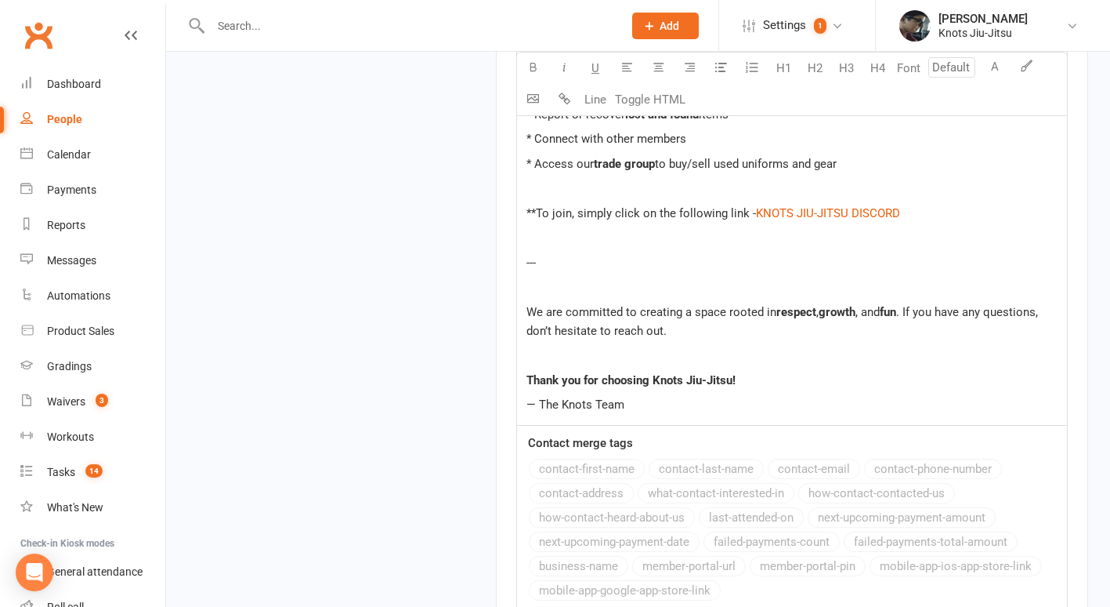
scroll to position [2645, 0]
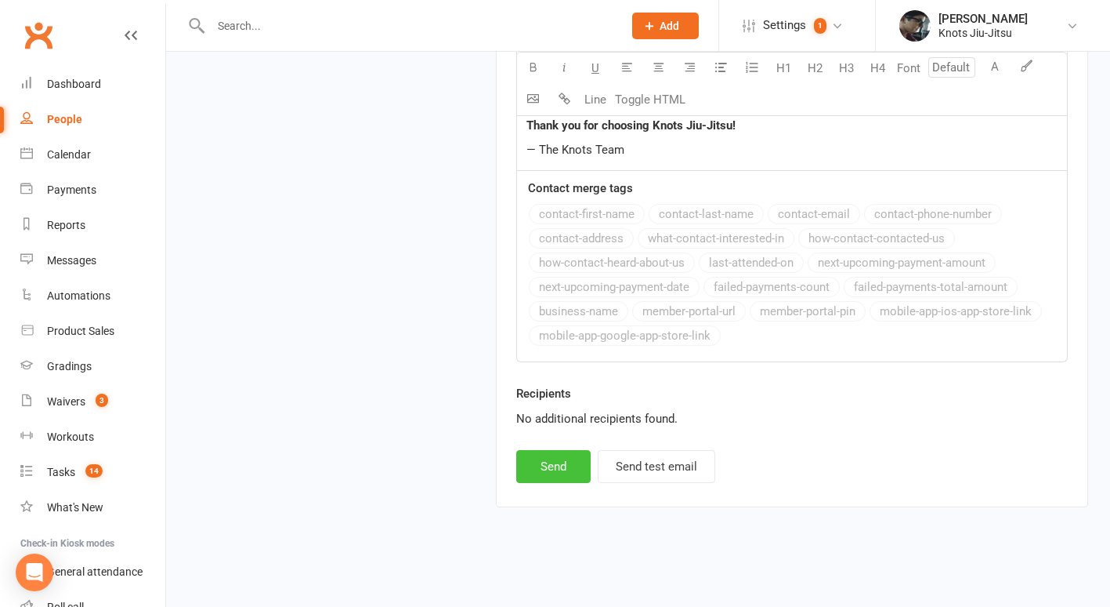
click at [560, 473] on button "Send" at bounding box center [553, 466] width 74 height 33
select select
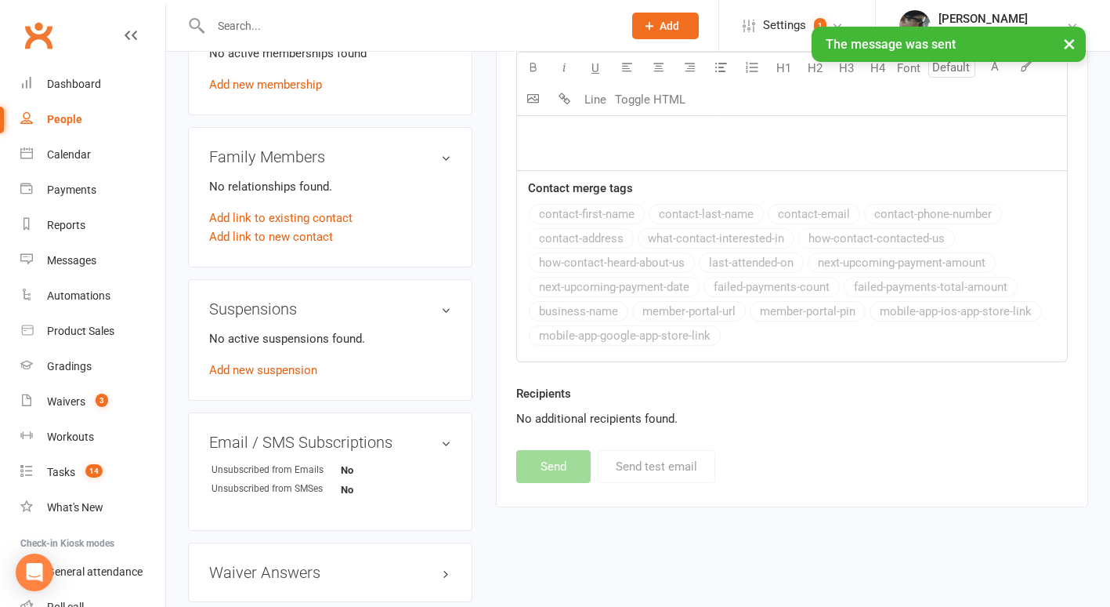
scroll to position [977, 0]
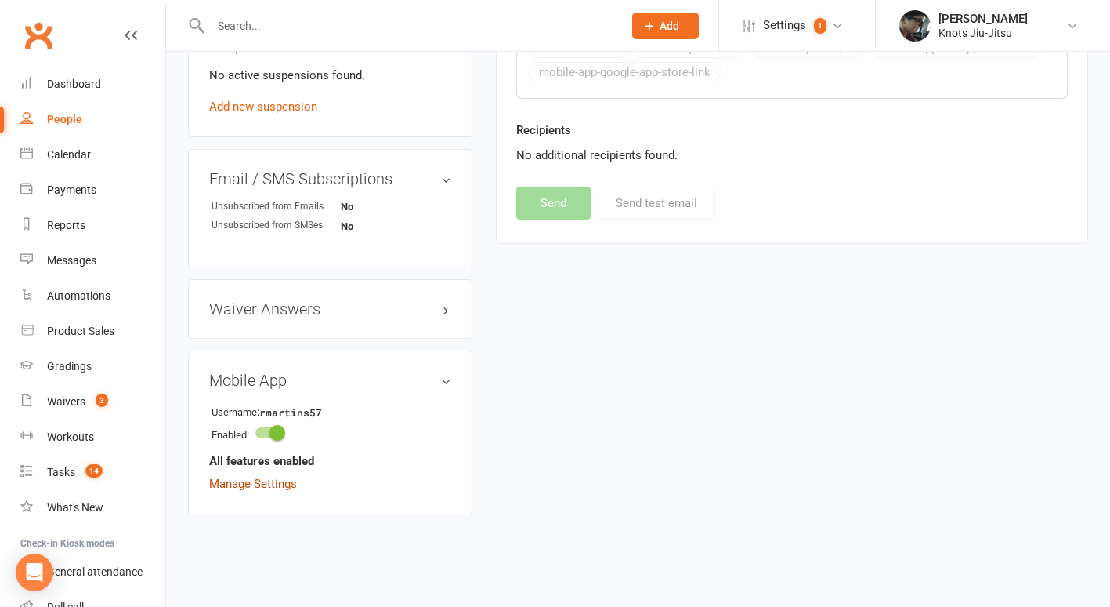
click at [291, 483] on link "Manage Settings" at bounding box center [253, 483] width 88 height 14
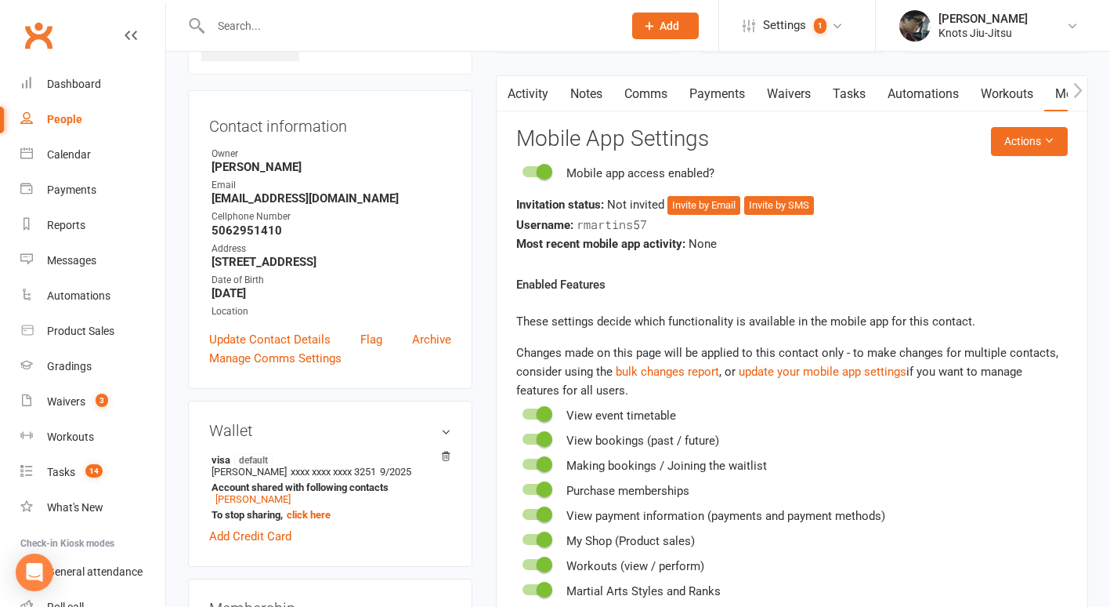
scroll to position [120, 0]
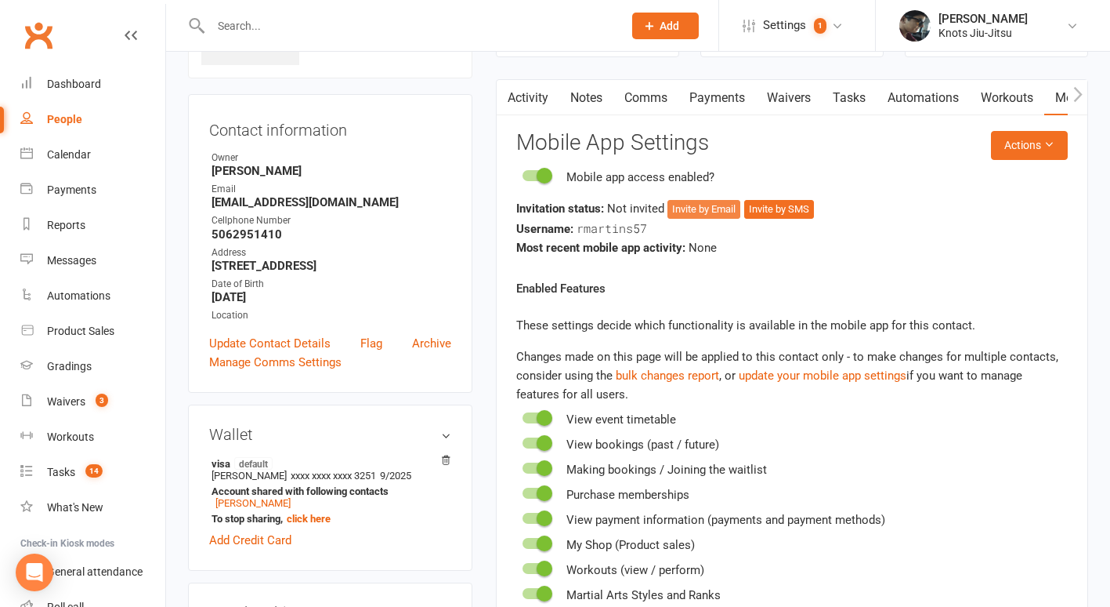
click at [729, 208] on button "Invite by Email" at bounding box center [704, 209] width 73 height 19
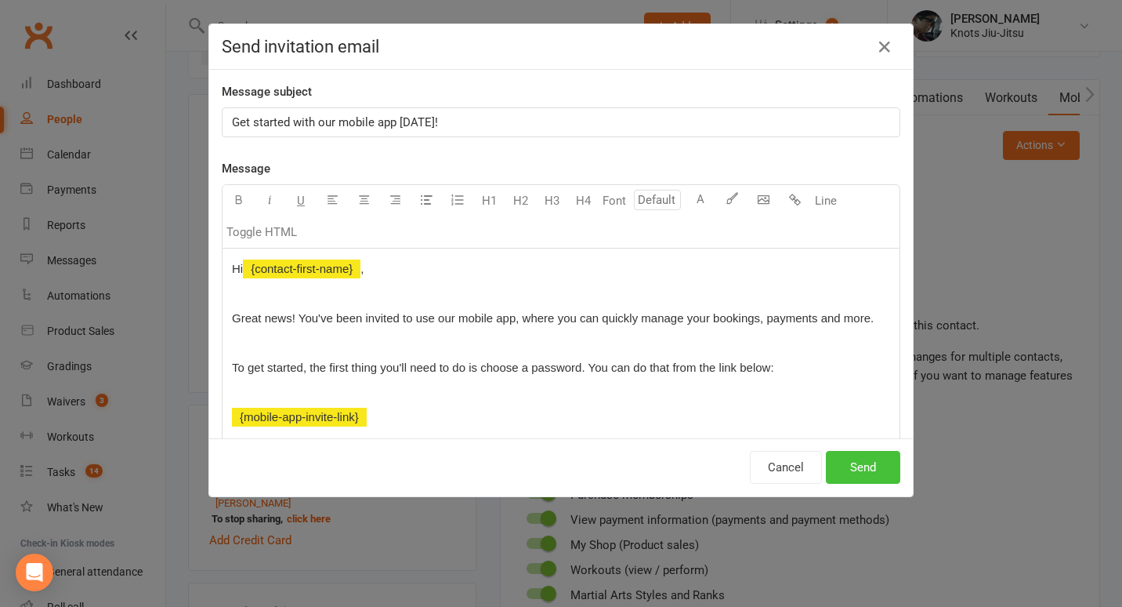
click at [860, 462] on button "Send" at bounding box center [863, 467] width 74 height 33
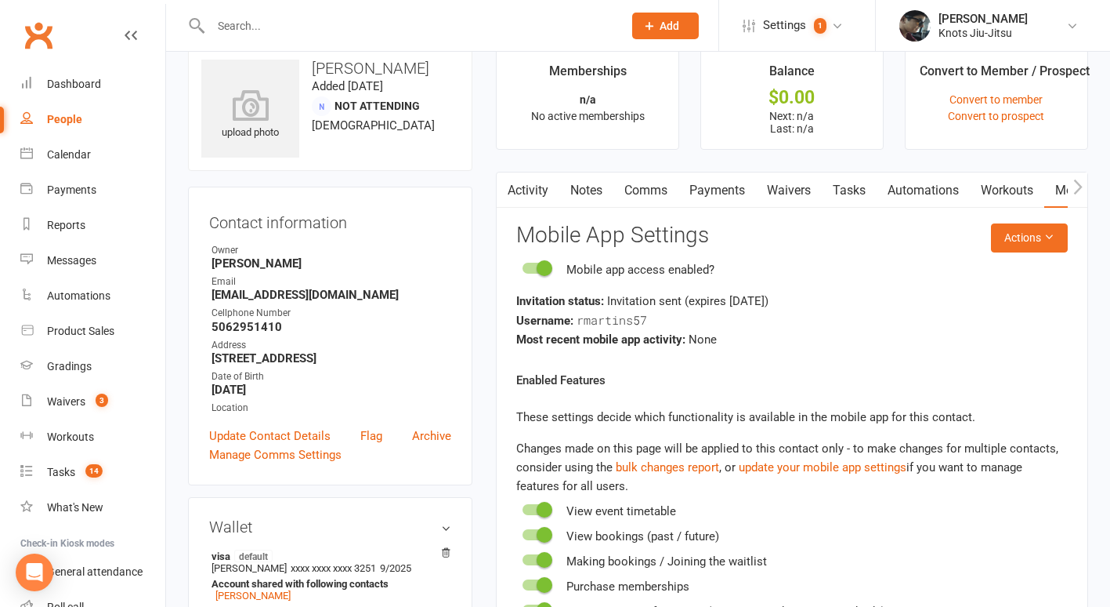
scroll to position [27, 0]
click at [65, 399] on div "Waivers" at bounding box center [66, 401] width 38 height 13
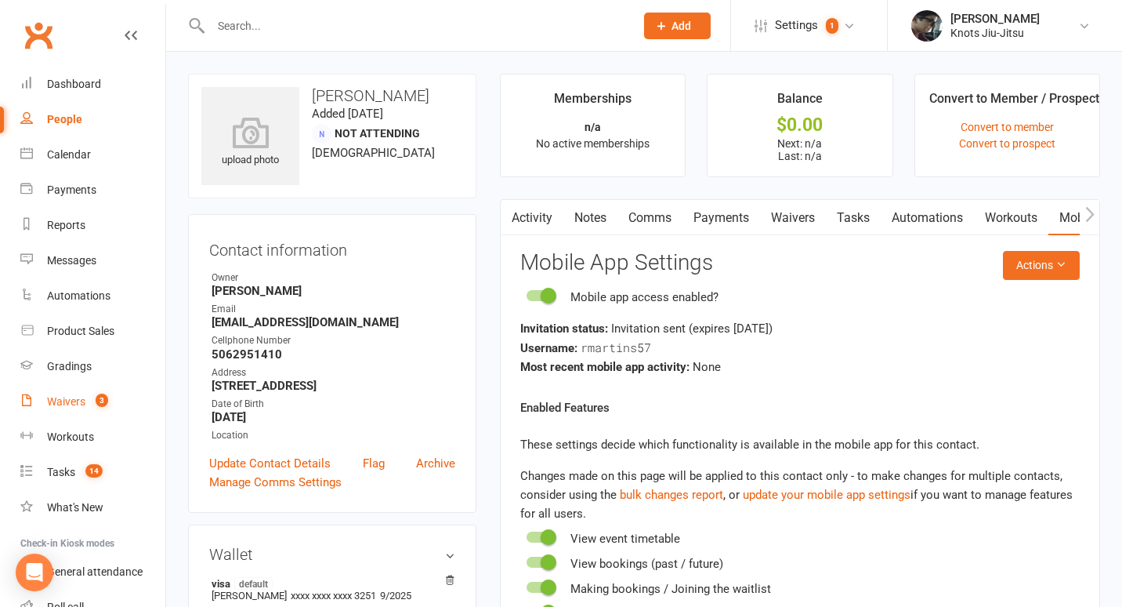
select select "100"
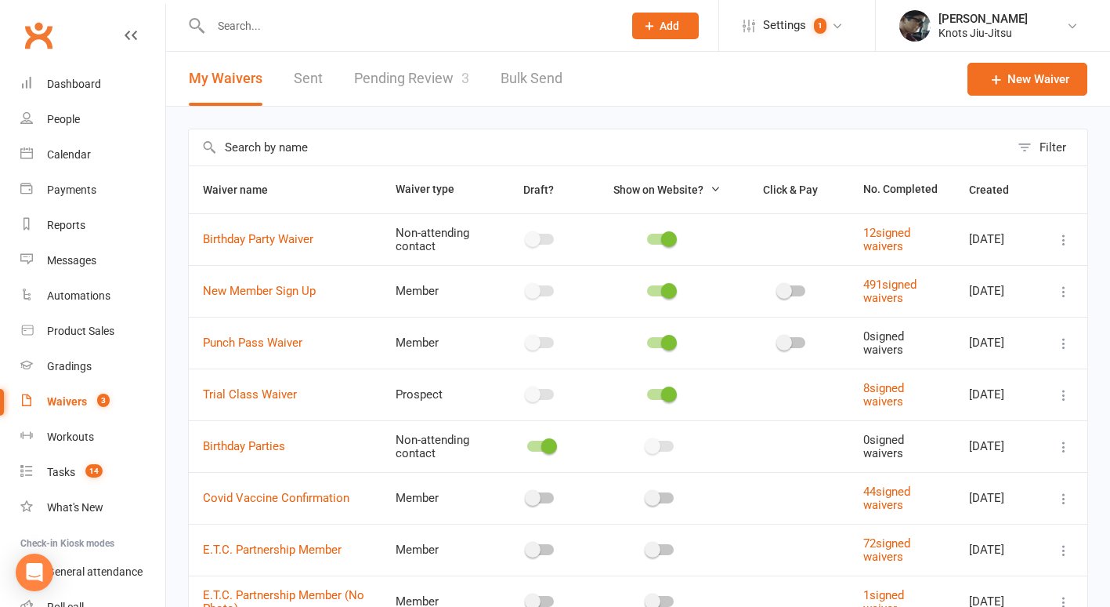
click at [401, 98] on link "Pending Review 3" at bounding box center [411, 79] width 115 height 54
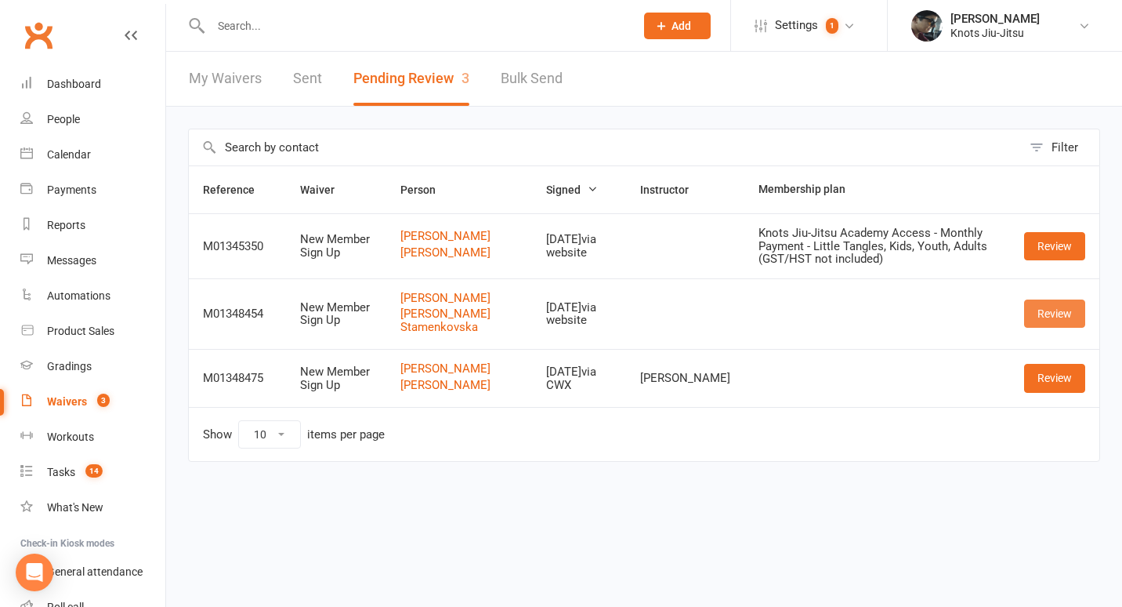
click at [1054, 307] on link "Review" at bounding box center [1054, 313] width 61 height 28
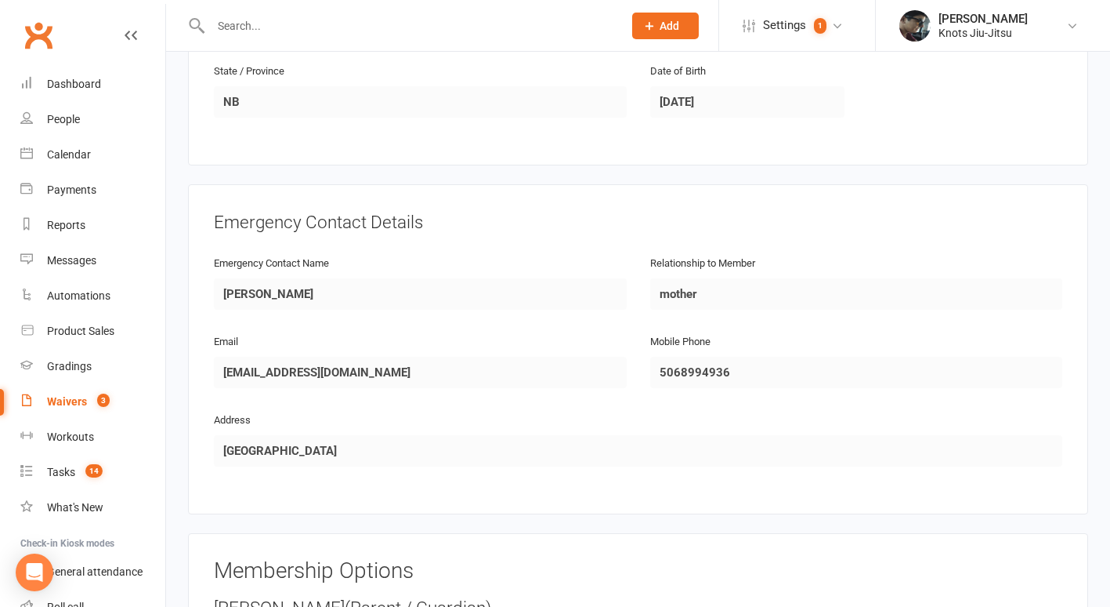
scroll to position [1464, 0]
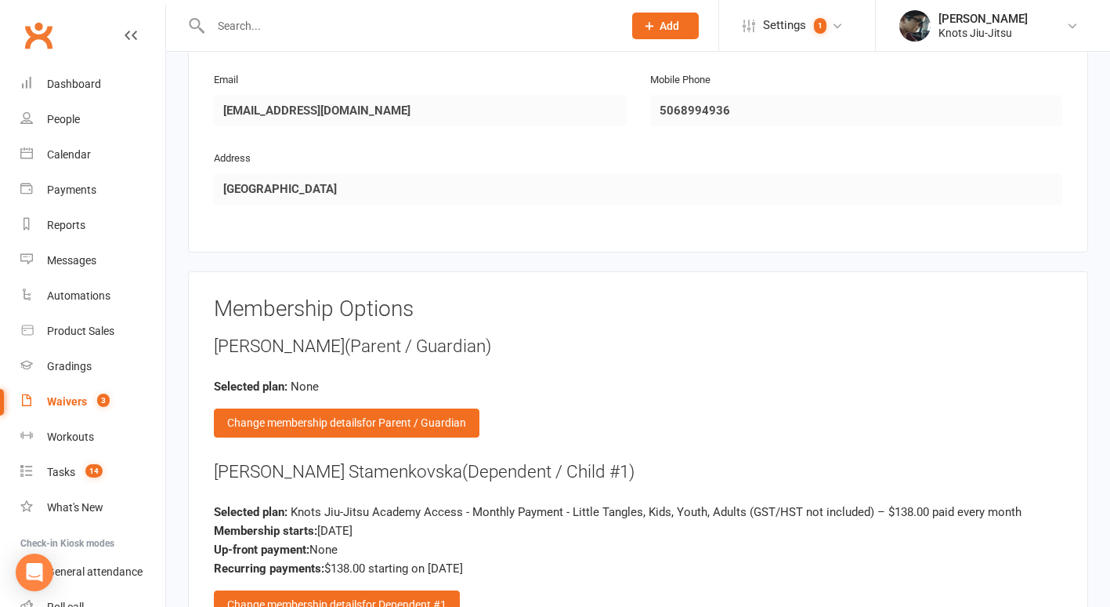
click at [471, 469] on div "[PERSON_NAME] (Dependent / Child #1) Selected plan: Knots Jiu-Jitsu Academy Acc…" at bounding box center [638, 539] width 849 height 160
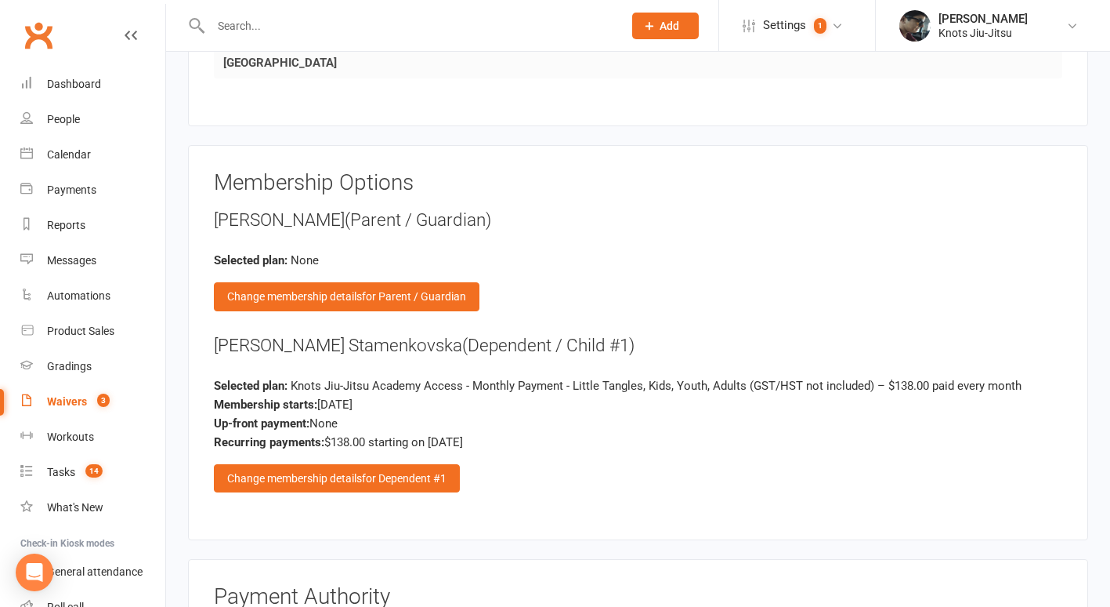
scroll to position [1591, 0]
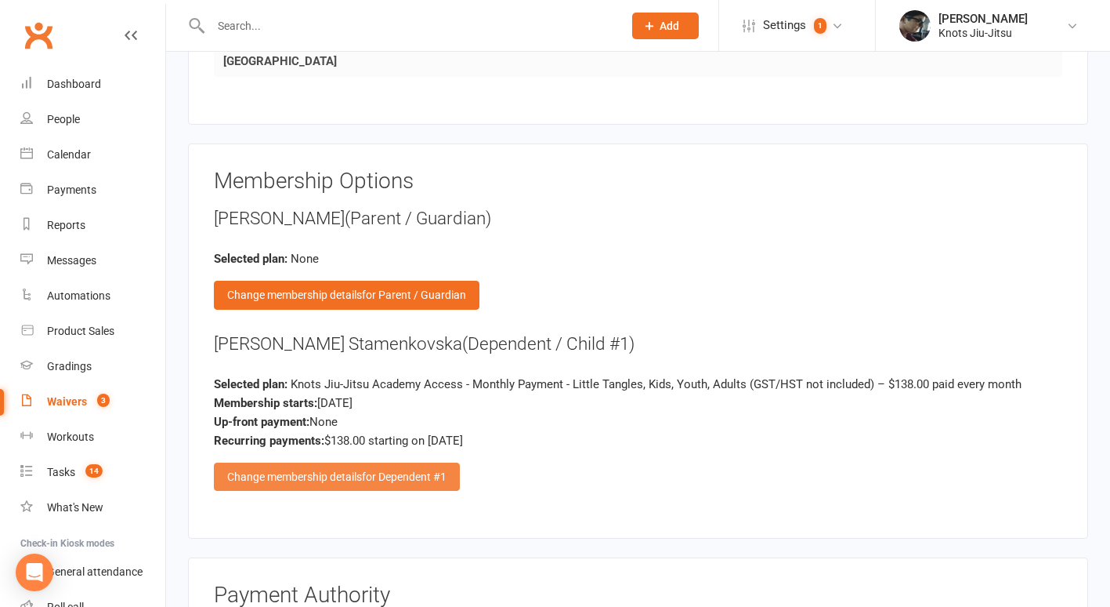
click at [402, 470] on span "for Dependent #1" at bounding box center [404, 476] width 85 height 13
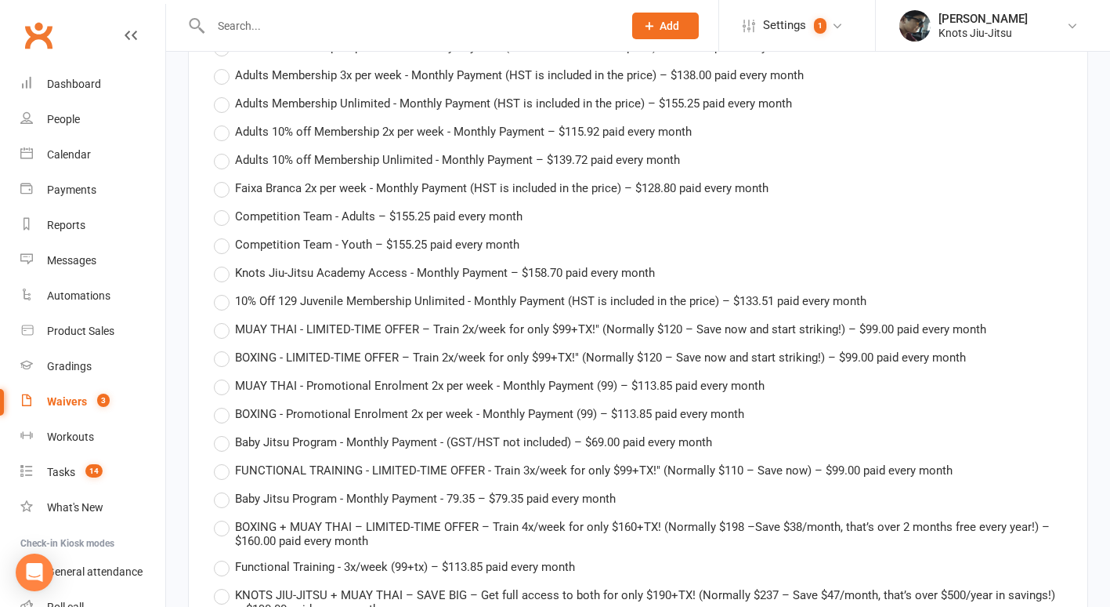
scroll to position [2933, 0]
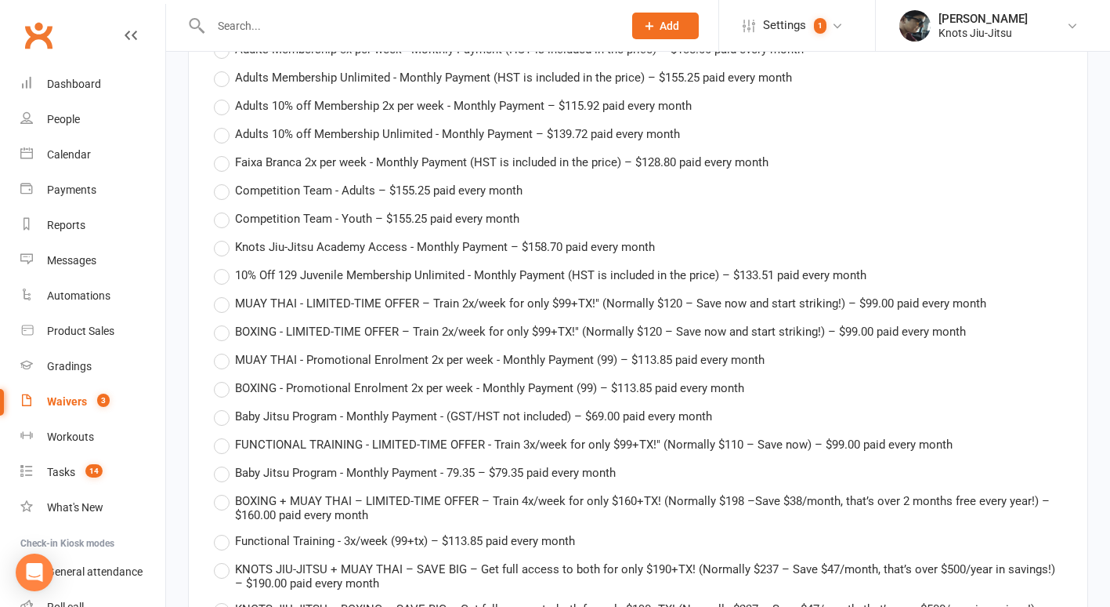
click at [220, 237] on label "Knots Jiu-Jitsu Academy Access - Monthly Payment – $158.70 paid every month" at bounding box center [434, 246] width 441 height 19
click at [220, 237] on input "Knots Jiu-Jitsu Academy Access - Monthly Payment – $158.70 paid every month" at bounding box center [219, 237] width 10 height 0
type input "Knots Jiu-Jitsu Academy Access - Monthly Payment"
type input "158.7"
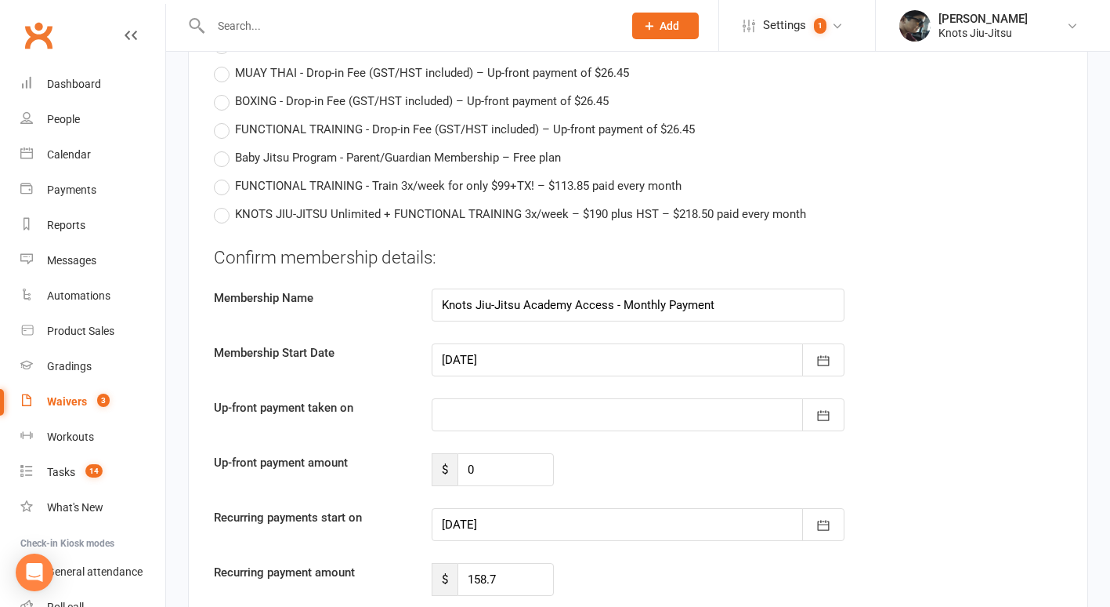
scroll to position [3663, 0]
click at [825, 407] on icon "button" at bounding box center [824, 415] width 16 height 16
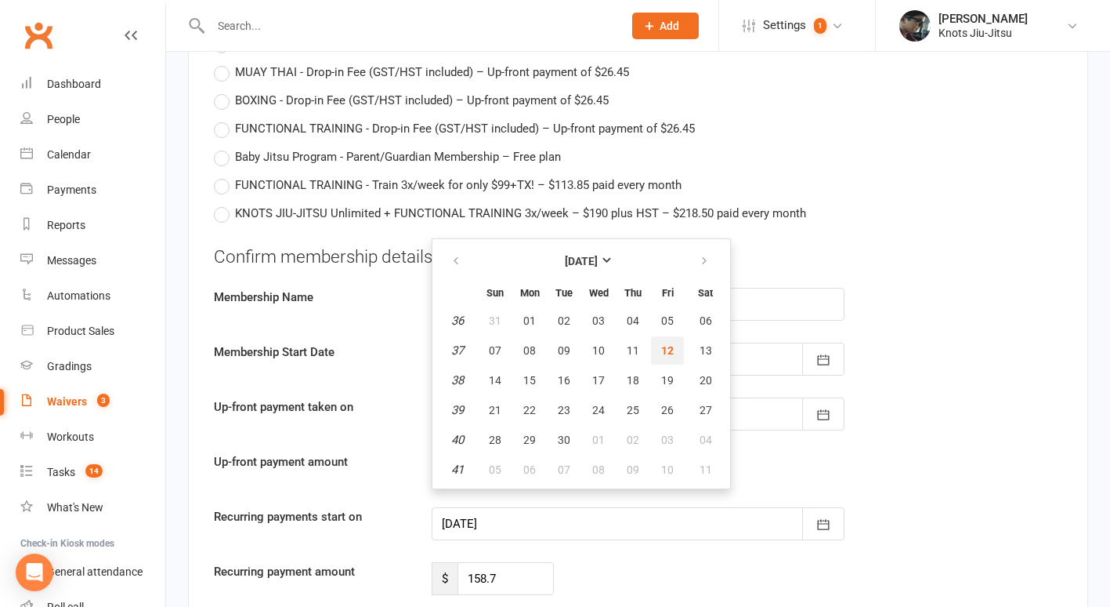
click at [664, 344] on span "12" at bounding box center [667, 350] width 13 height 13
type input "[DATE]"
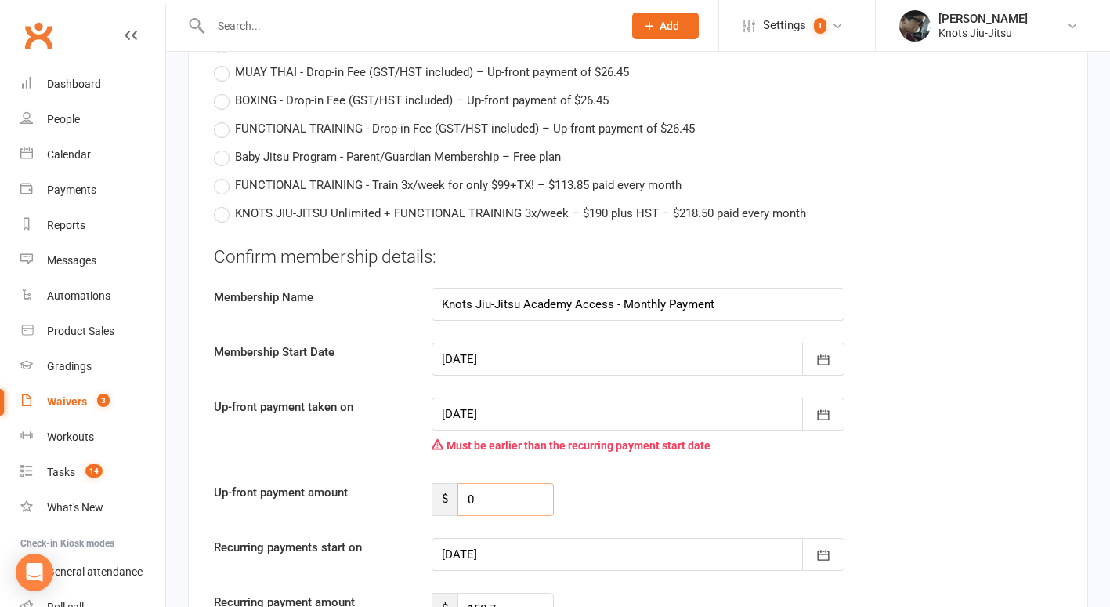
click at [486, 483] on input "0" at bounding box center [506, 499] width 96 height 33
paste input "79.35"
type input "7"
type input "100.51"
click at [822, 547] on icon "button" at bounding box center [824, 555] width 16 height 16
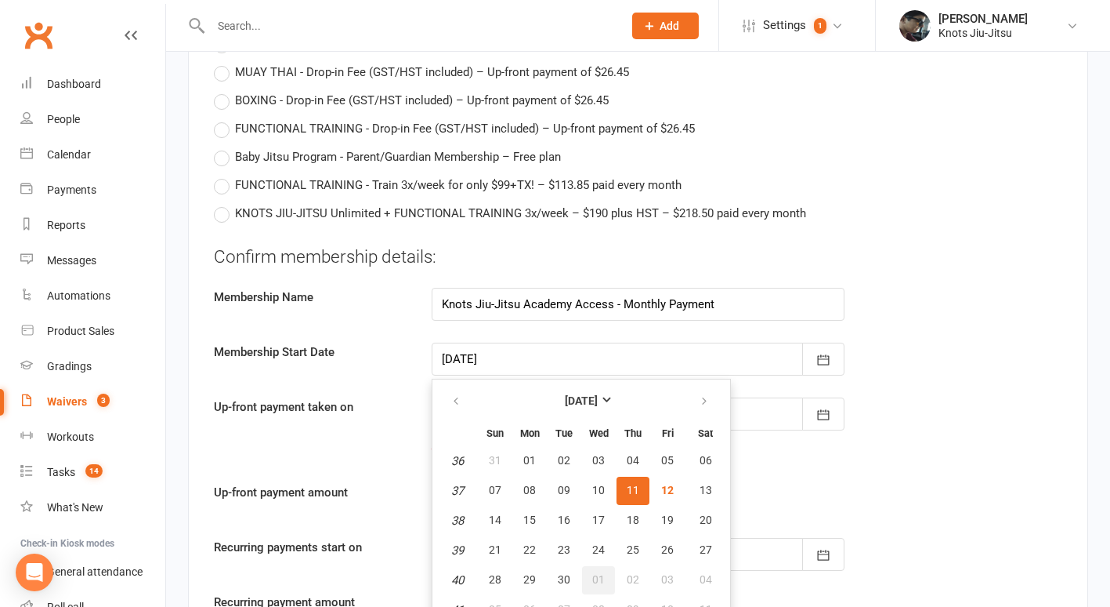
click at [601, 573] on span "01" at bounding box center [598, 579] width 13 height 13
type input "[DATE]"
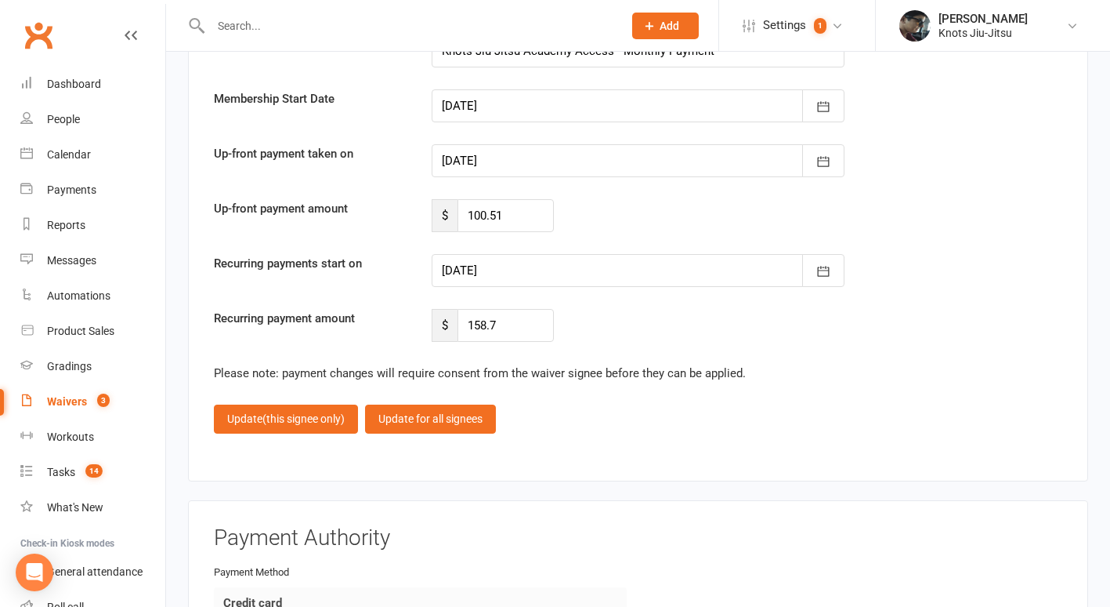
scroll to position [3916, 0]
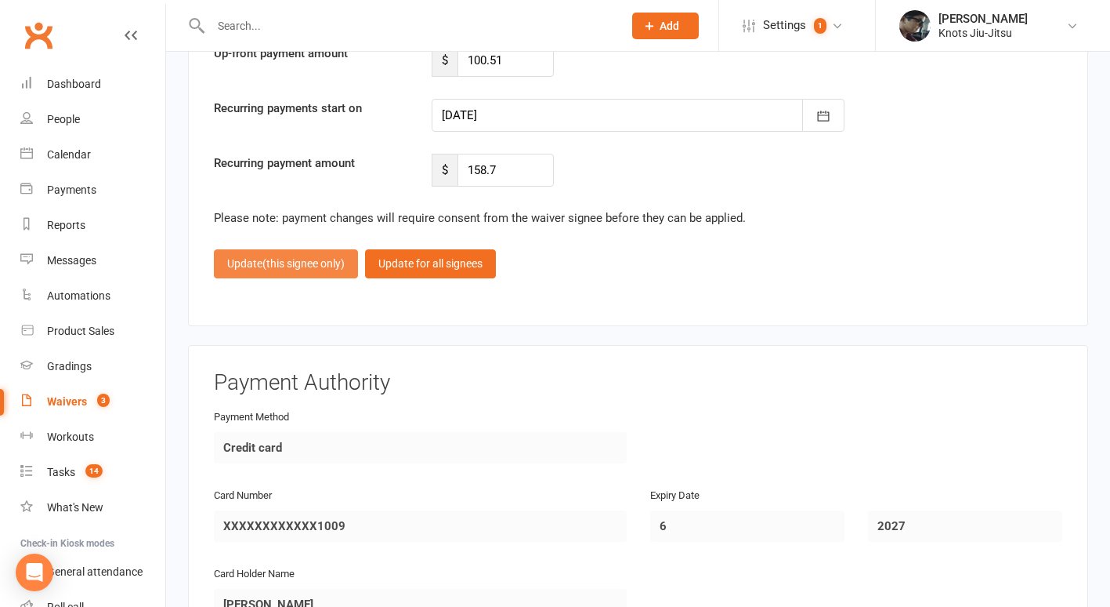
click at [297, 257] on span "(this signee only)" at bounding box center [304, 263] width 82 height 13
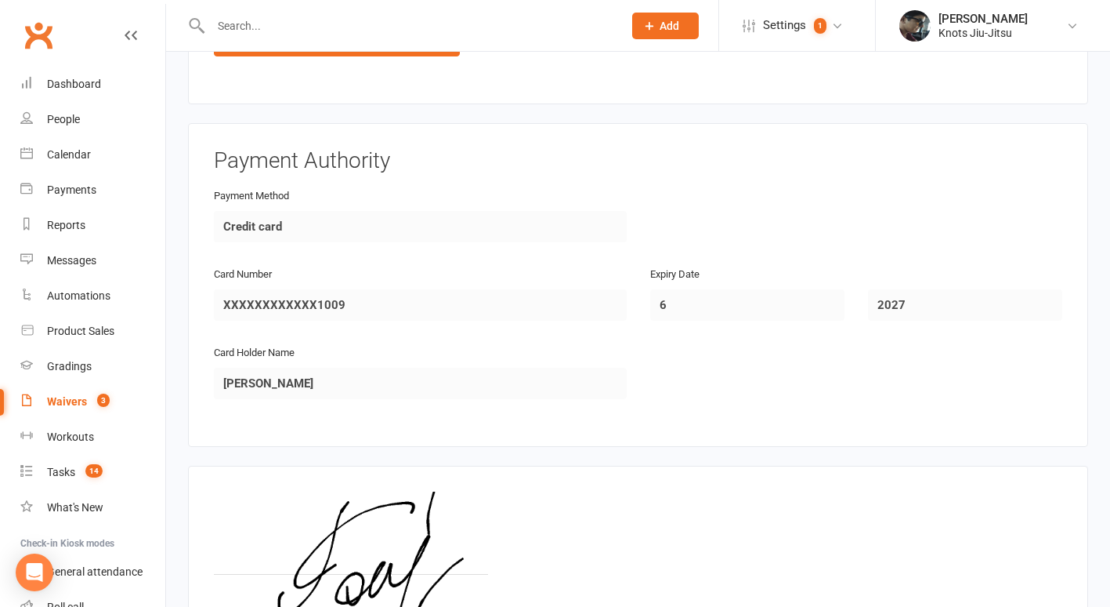
scroll to position [2155, 0]
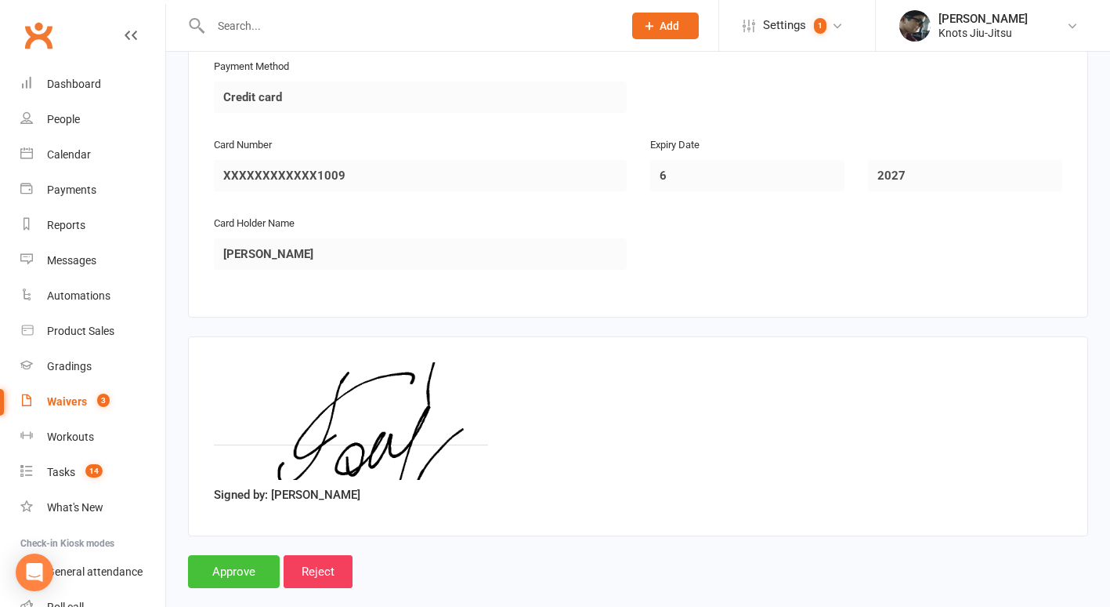
click at [244, 555] on input "Approve" at bounding box center [234, 571] width 92 height 33
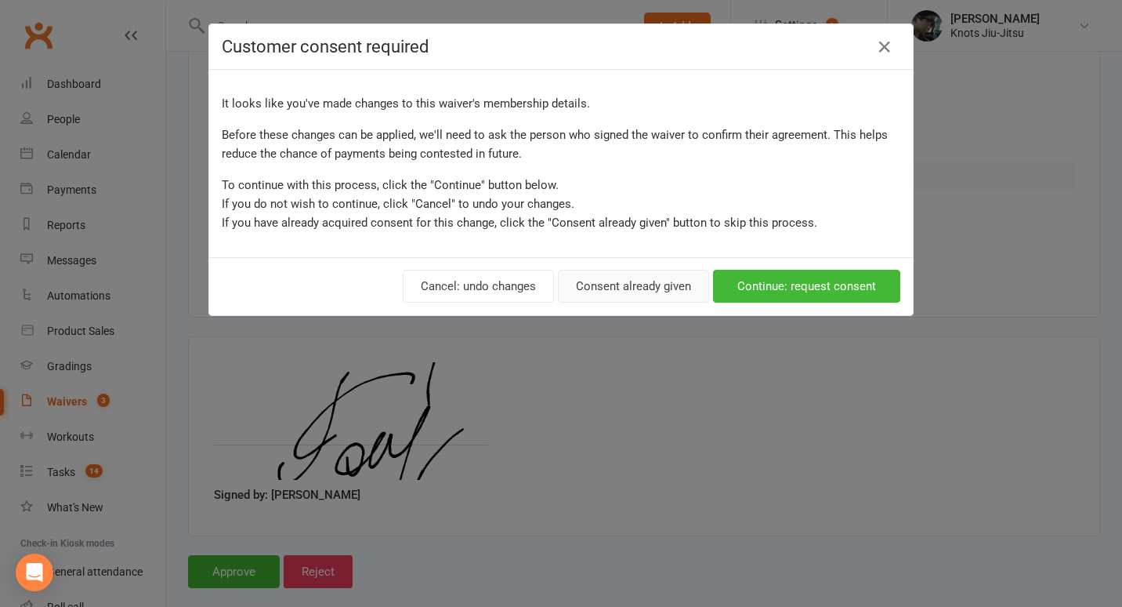
click at [588, 291] on button "Consent already given" at bounding box center [633, 286] width 151 height 33
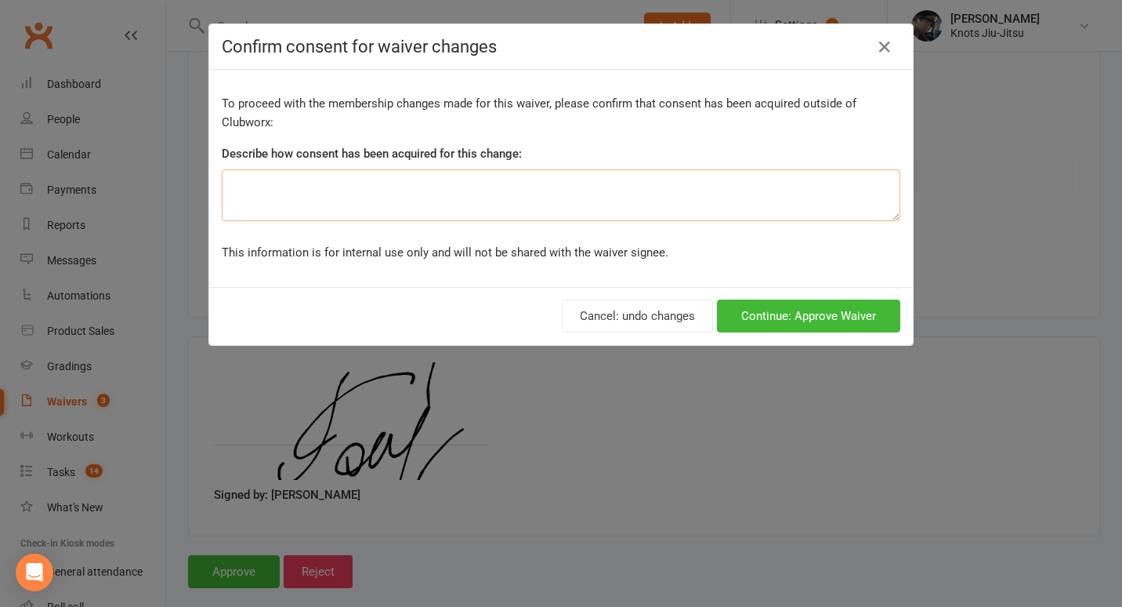
click at [446, 180] on textarea at bounding box center [561, 195] width 679 height 52
type textarea "Pro-rated"
click at [791, 313] on button "Continue: Approve Waiver" at bounding box center [808, 315] width 183 height 33
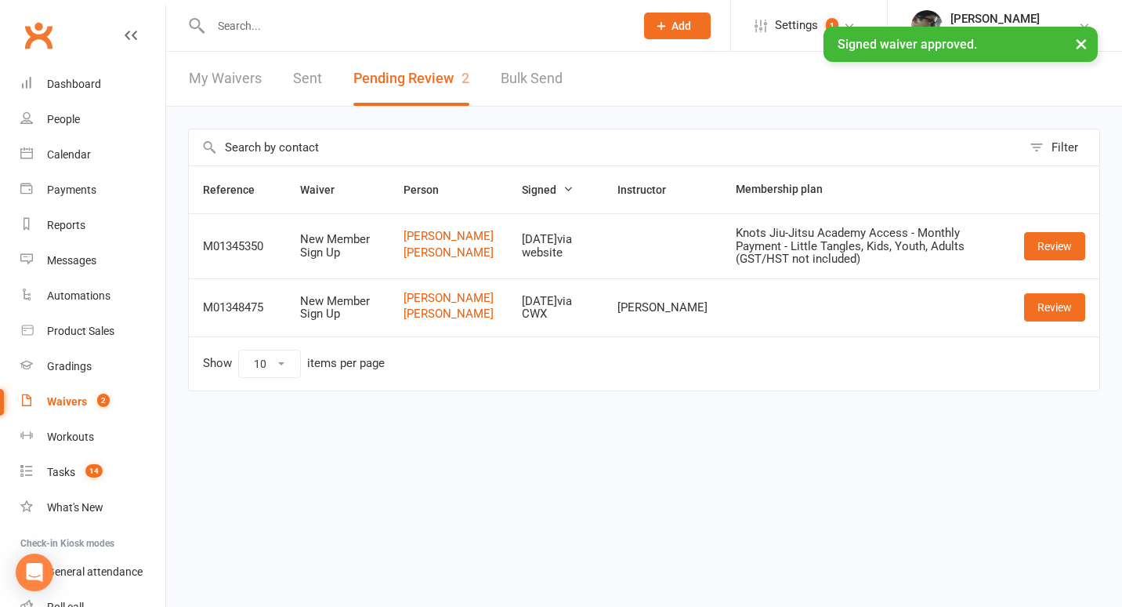
click at [226, 24] on input "text" at bounding box center [415, 26] width 418 height 22
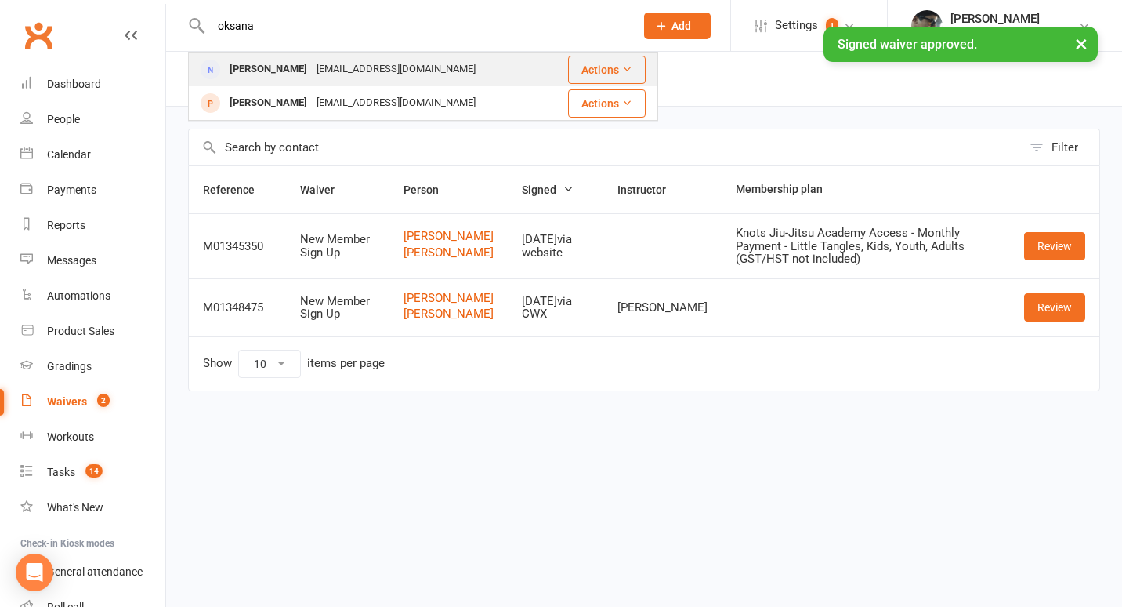
type input "oksana"
click at [306, 73] on div "[PERSON_NAME]" at bounding box center [268, 69] width 87 height 23
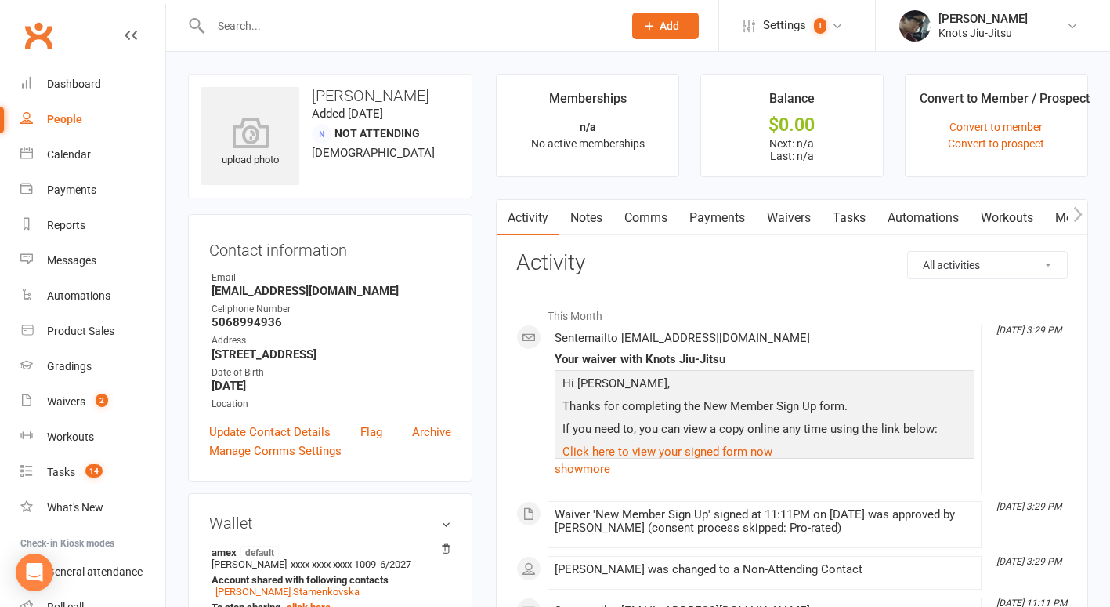
click at [654, 218] on link "Comms" at bounding box center [646, 218] width 65 height 36
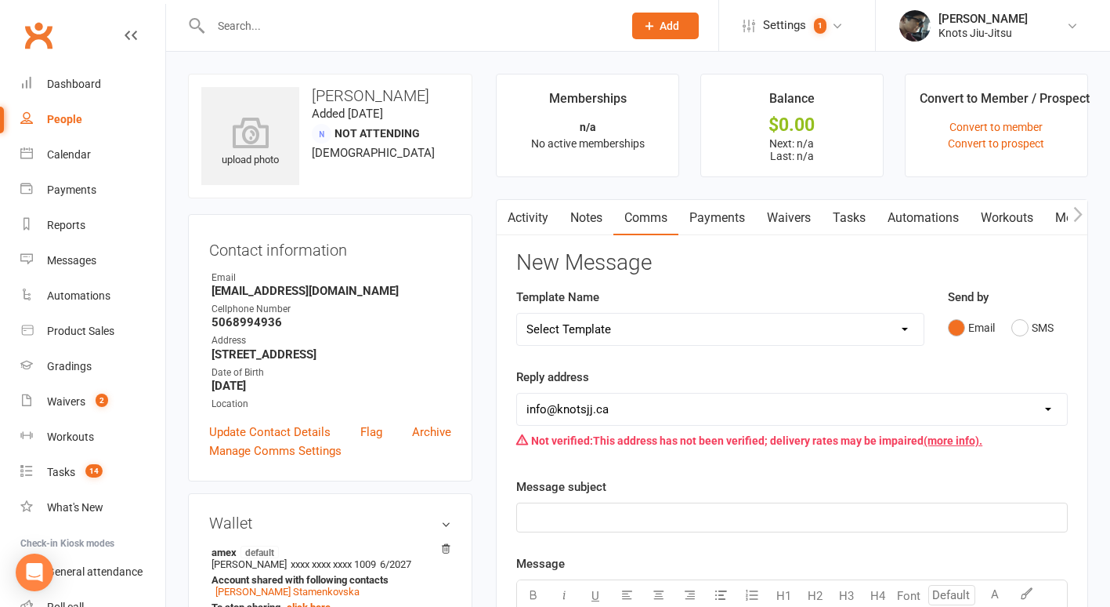
click at [751, 330] on select "Select Template [Email] Cancellation [Email] Failure of Payment [Email] Overdue…" at bounding box center [720, 328] width 407 height 31
select select "35"
click at [517, 313] on select "Select Template [Email] Cancellation [Email] Failure of Payment [Email] Overdue…" at bounding box center [720, 328] width 407 height 31
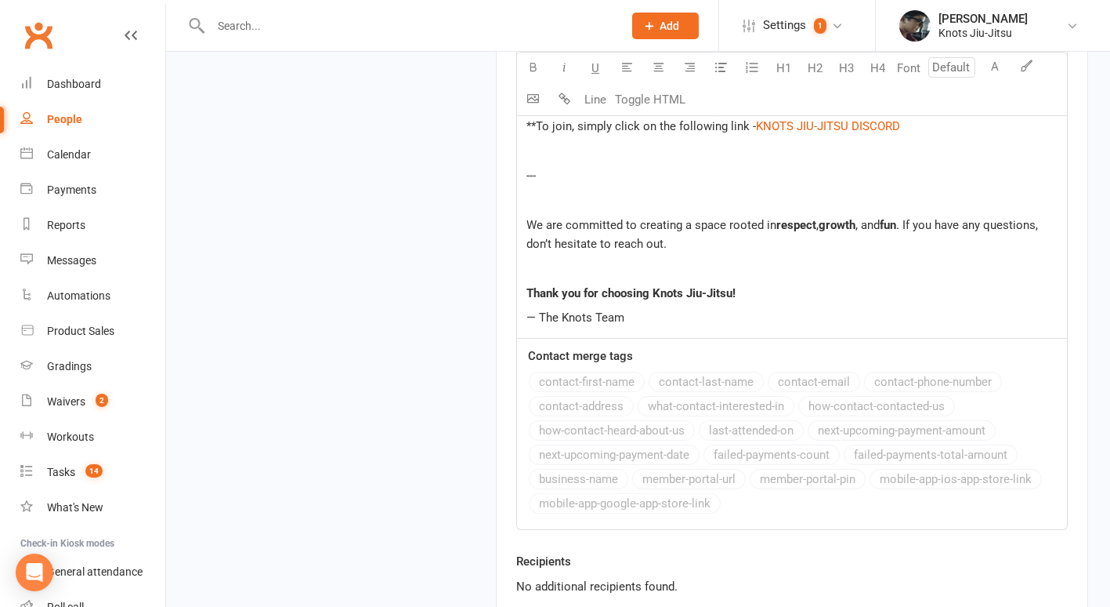
scroll to position [2645, 0]
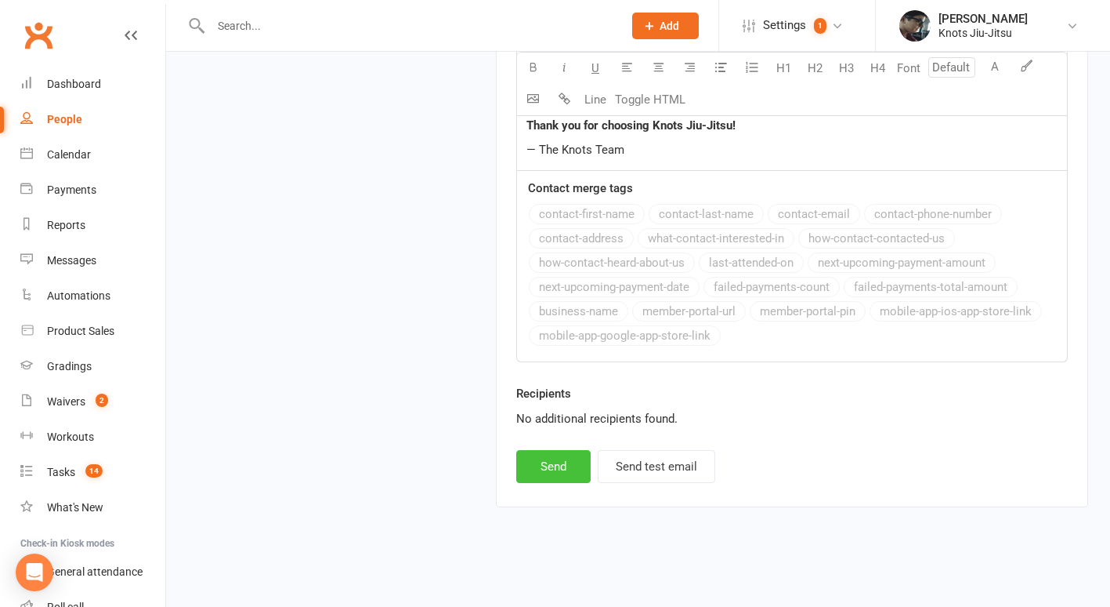
click at [556, 467] on button "Send" at bounding box center [553, 466] width 74 height 33
select select
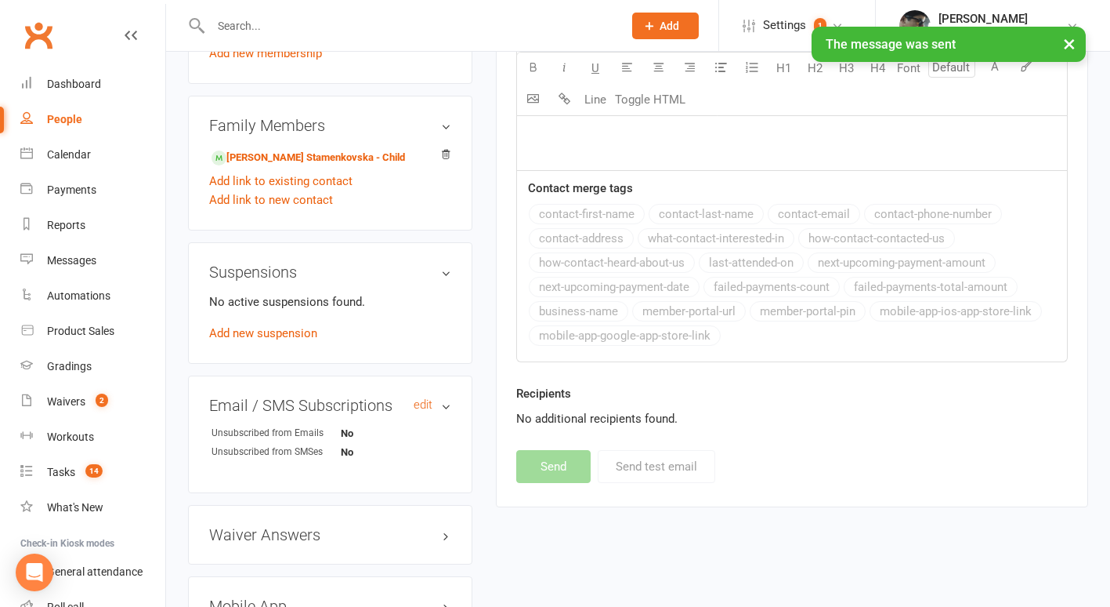
scroll to position [835, 0]
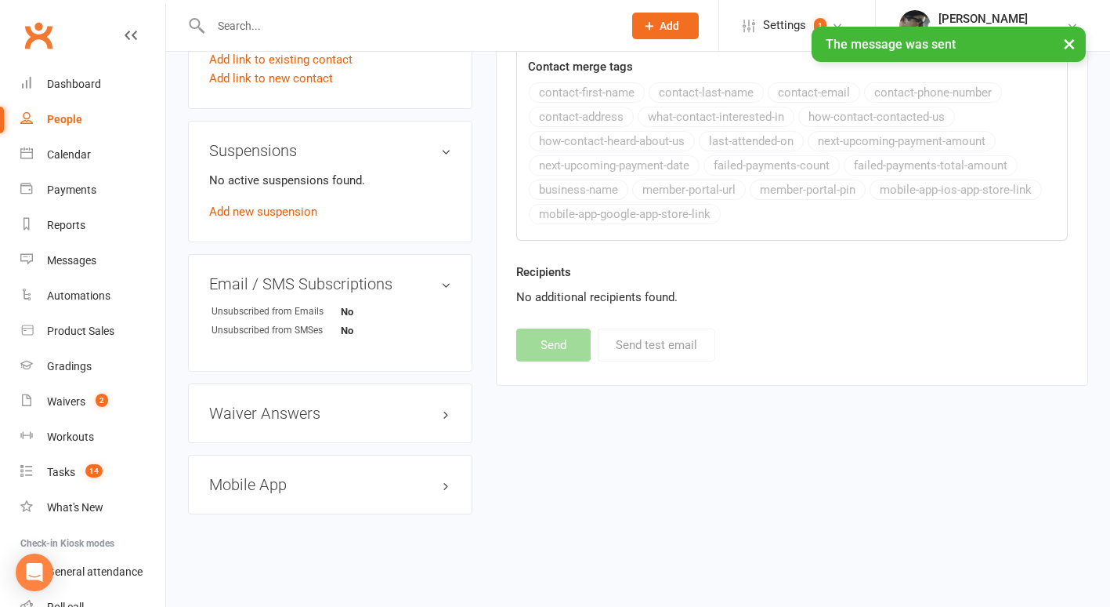
click at [284, 483] on h3 "Mobile App" at bounding box center [330, 484] width 242 height 17
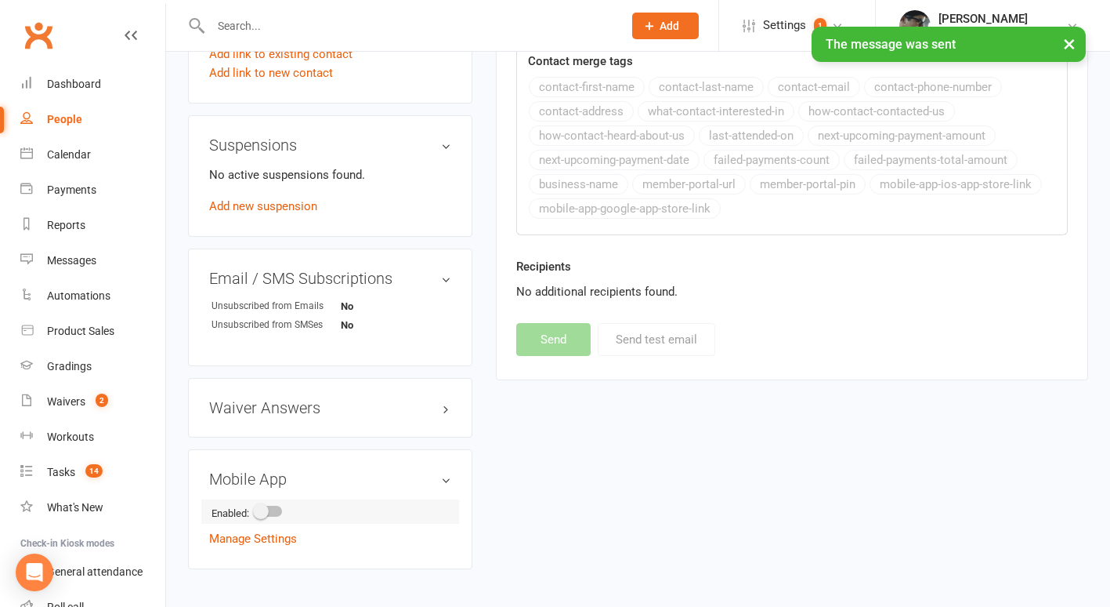
click at [279, 506] on li "Enabled:" at bounding box center [330, 511] width 242 height 24
click at [279, 515] on div at bounding box center [268, 510] width 27 height 11
click at [255, 509] on input "checkbox" at bounding box center [255, 509] width 0 height 0
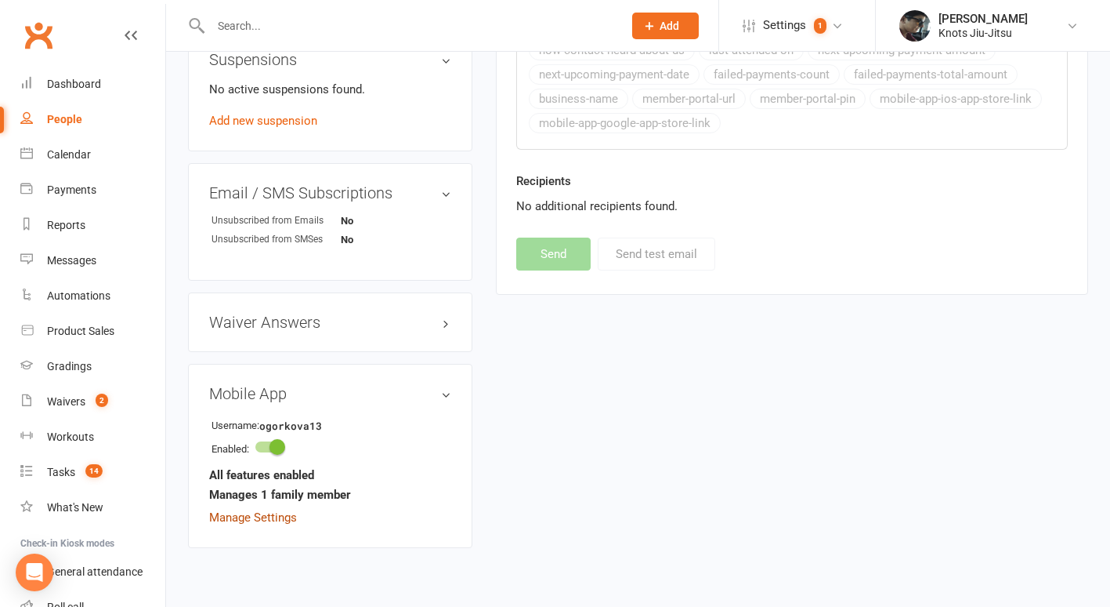
click at [278, 522] on link "Manage Settings" at bounding box center [253, 517] width 88 height 14
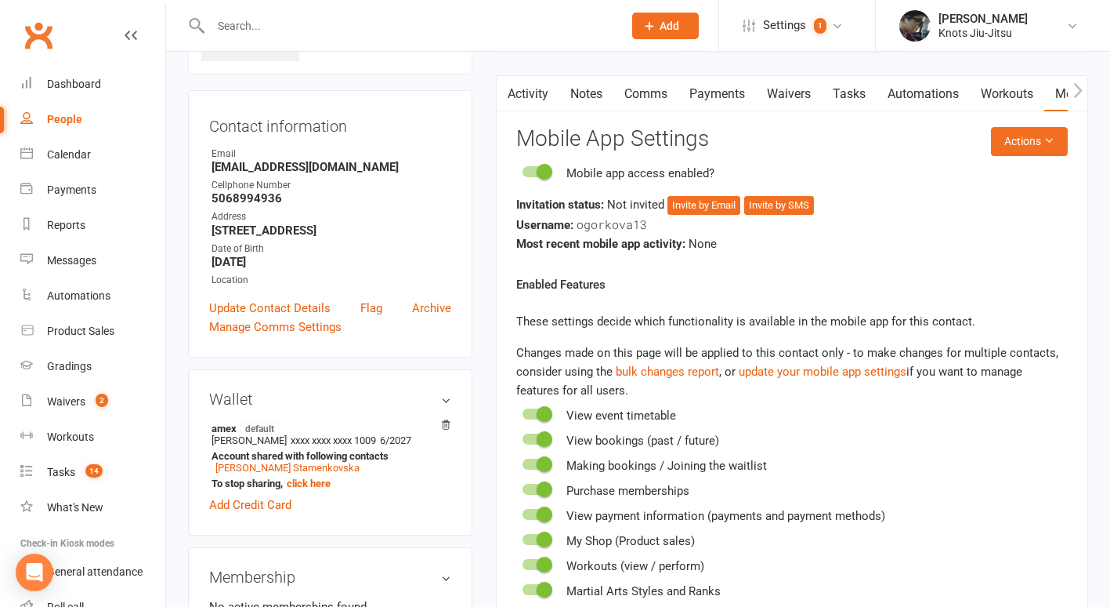
scroll to position [120, 0]
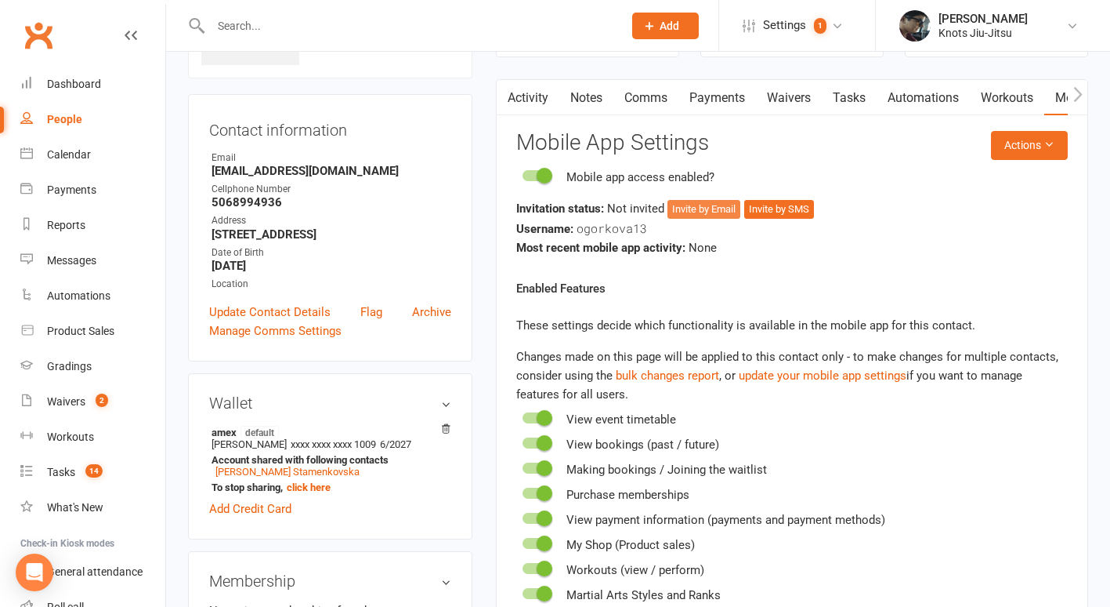
click at [715, 212] on button "Invite by Email" at bounding box center [704, 209] width 73 height 19
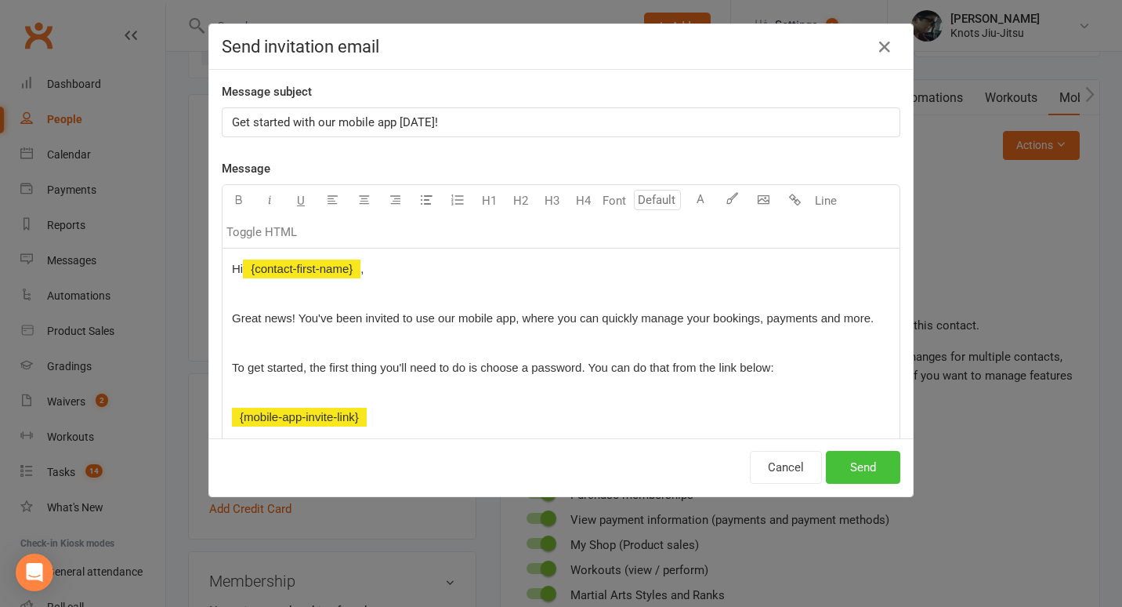
click at [856, 458] on button "Send" at bounding box center [863, 467] width 74 height 33
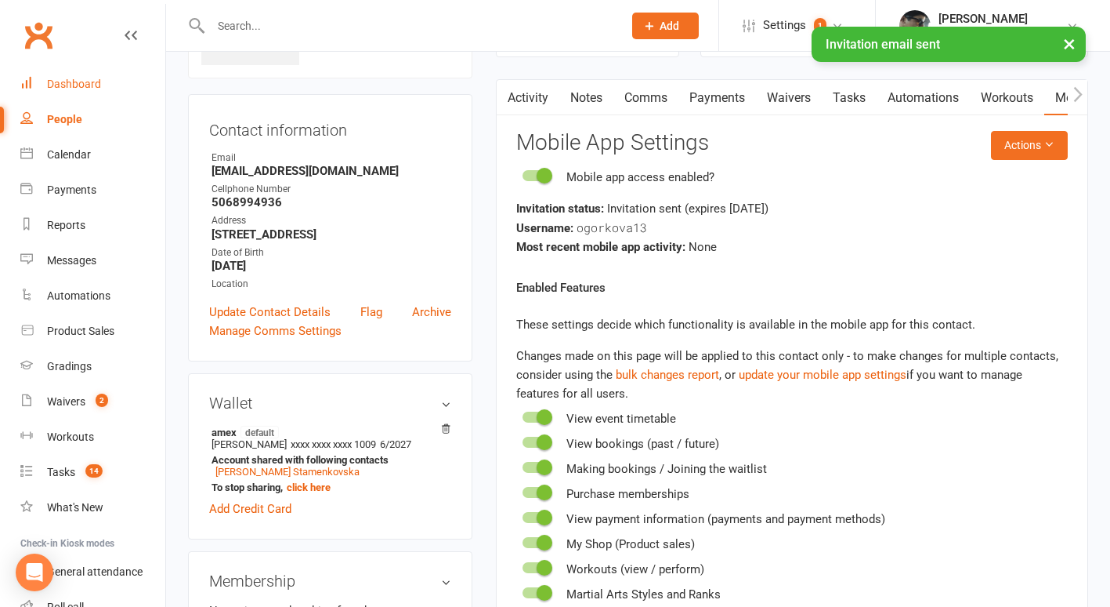
click at [69, 83] on div "Dashboard" at bounding box center [74, 84] width 54 height 13
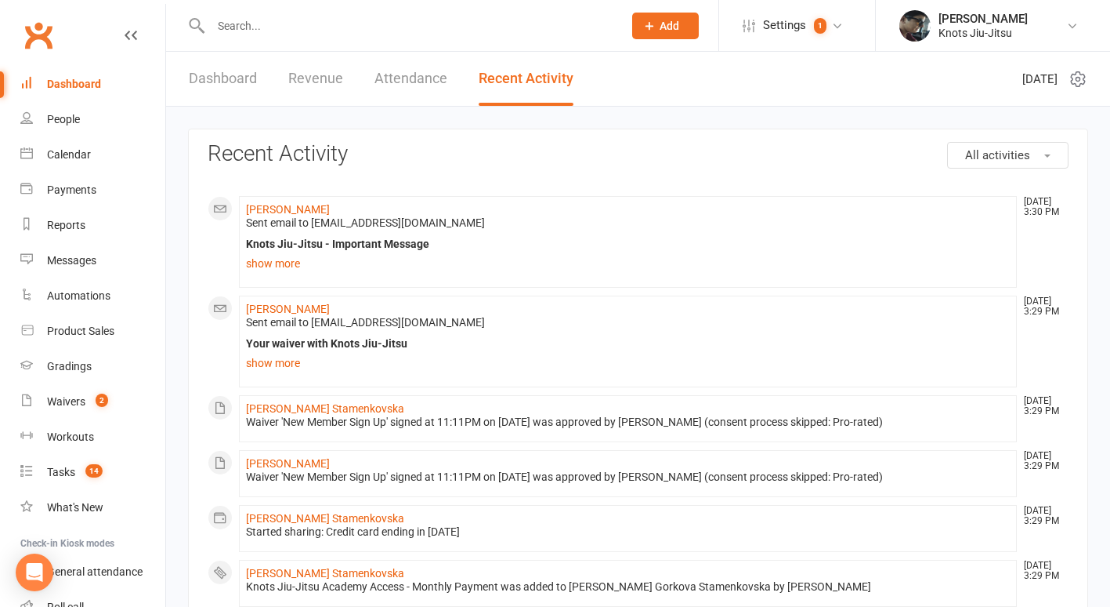
click at [307, 78] on link "Revenue" at bounding box center [315, 79] width 55 height 54
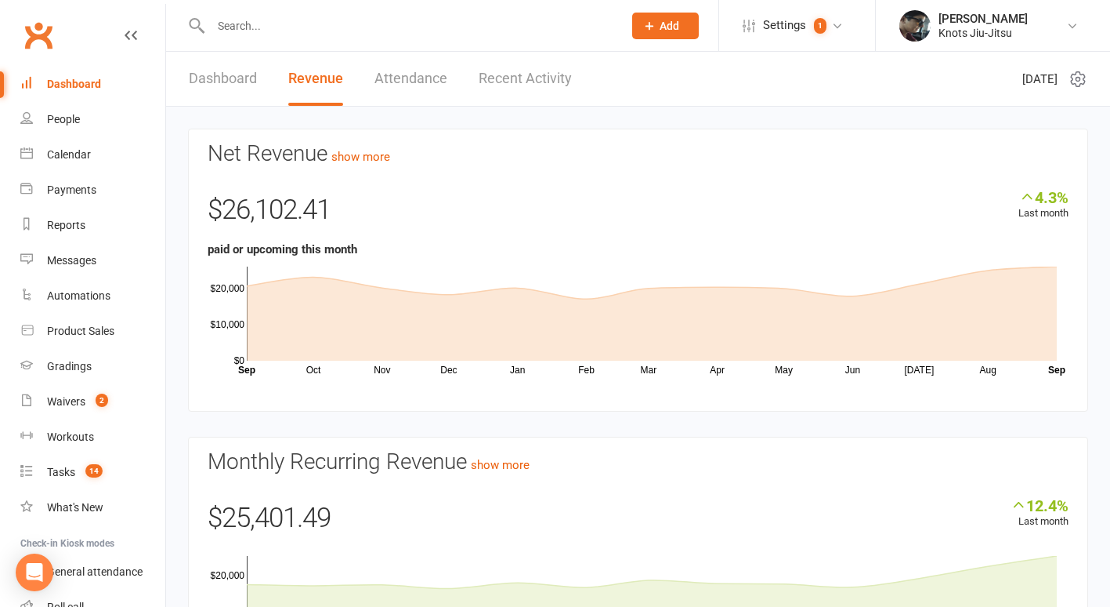
click at [80, 83] on div "Dashboard" at bounding box center [74, 84] width 54 height 13
click at [55, 121] on div "People" at bounding box center [63, 119] width 33 height 13
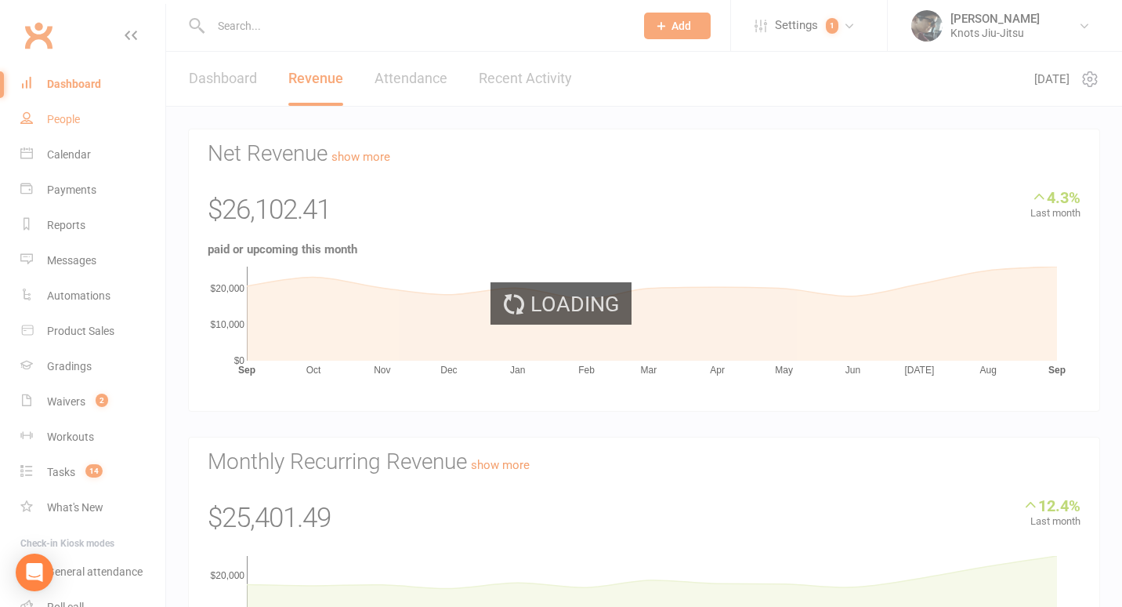
select select "100"
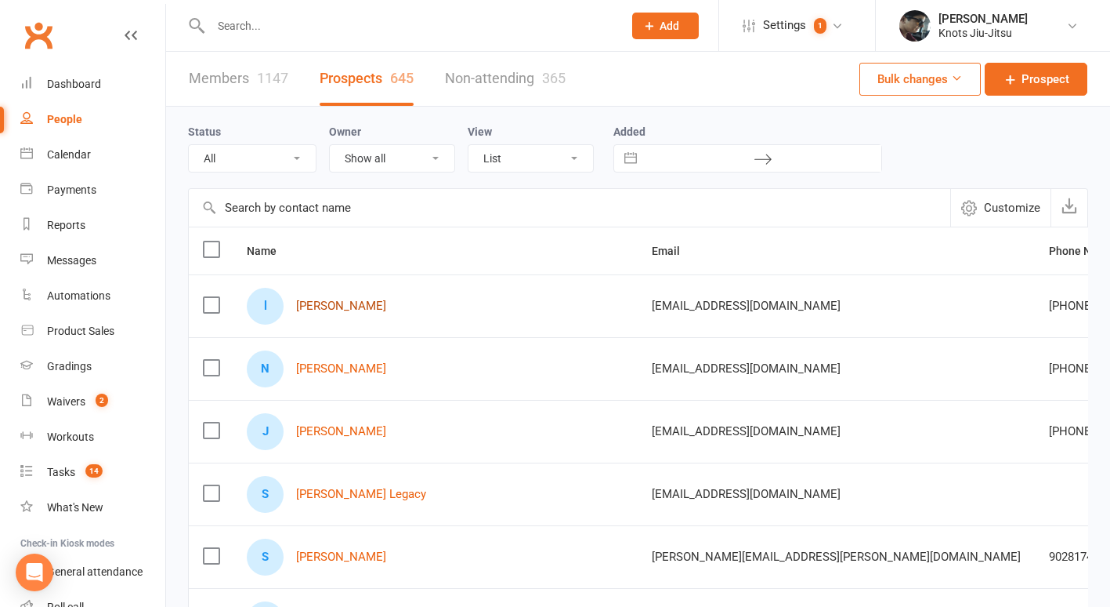
click at [357, 307] on link "[PERSON_NAME]" at bounding box center [341, 305] width 90 height 13
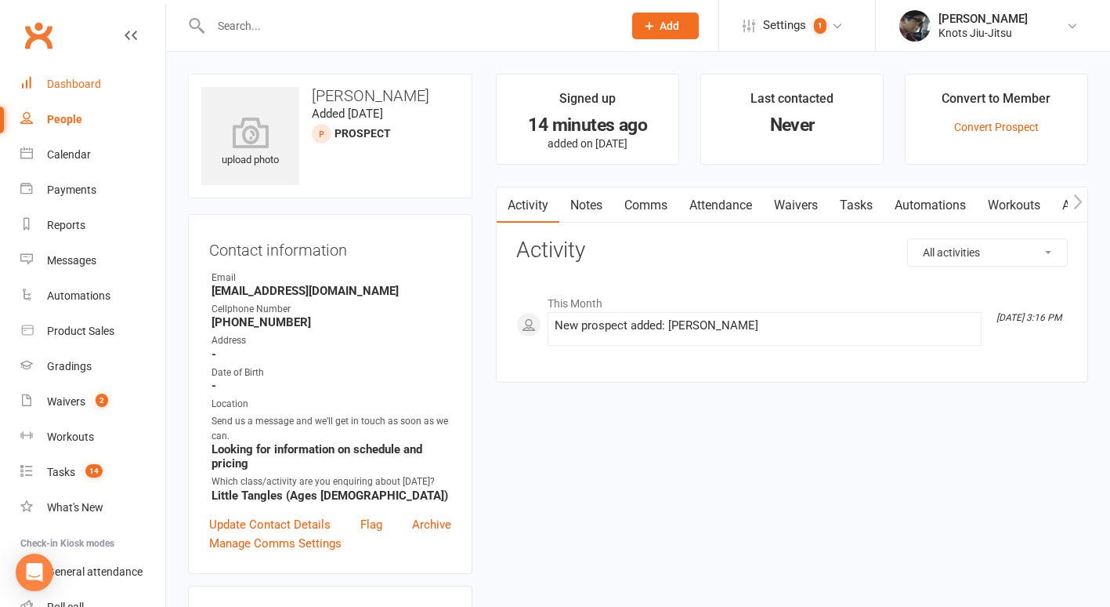
click at [63, 85] on div "Dashboard" at bounding box center [74, 84] width 54 height 13
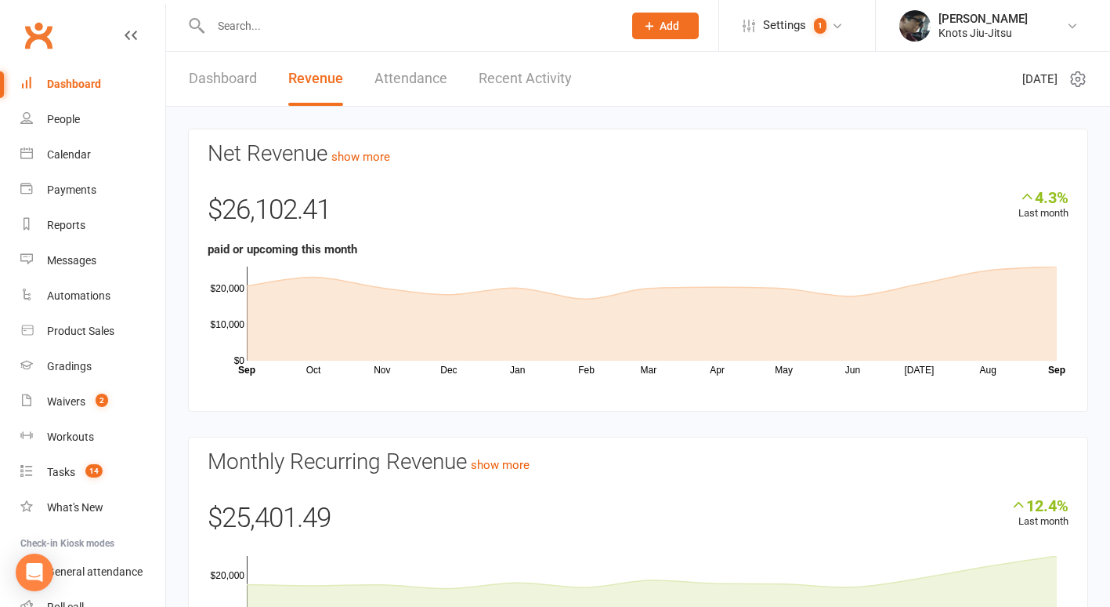
click at [63, 85] on div "Dashboard" at bounding box center [74, 84] width 54 height 13
click at [67, 118] on div "People" at bounding box center [63, 119] width 33 height 13
select select "100"
